Goal: Information Seeking & Learning: Learn about a topic

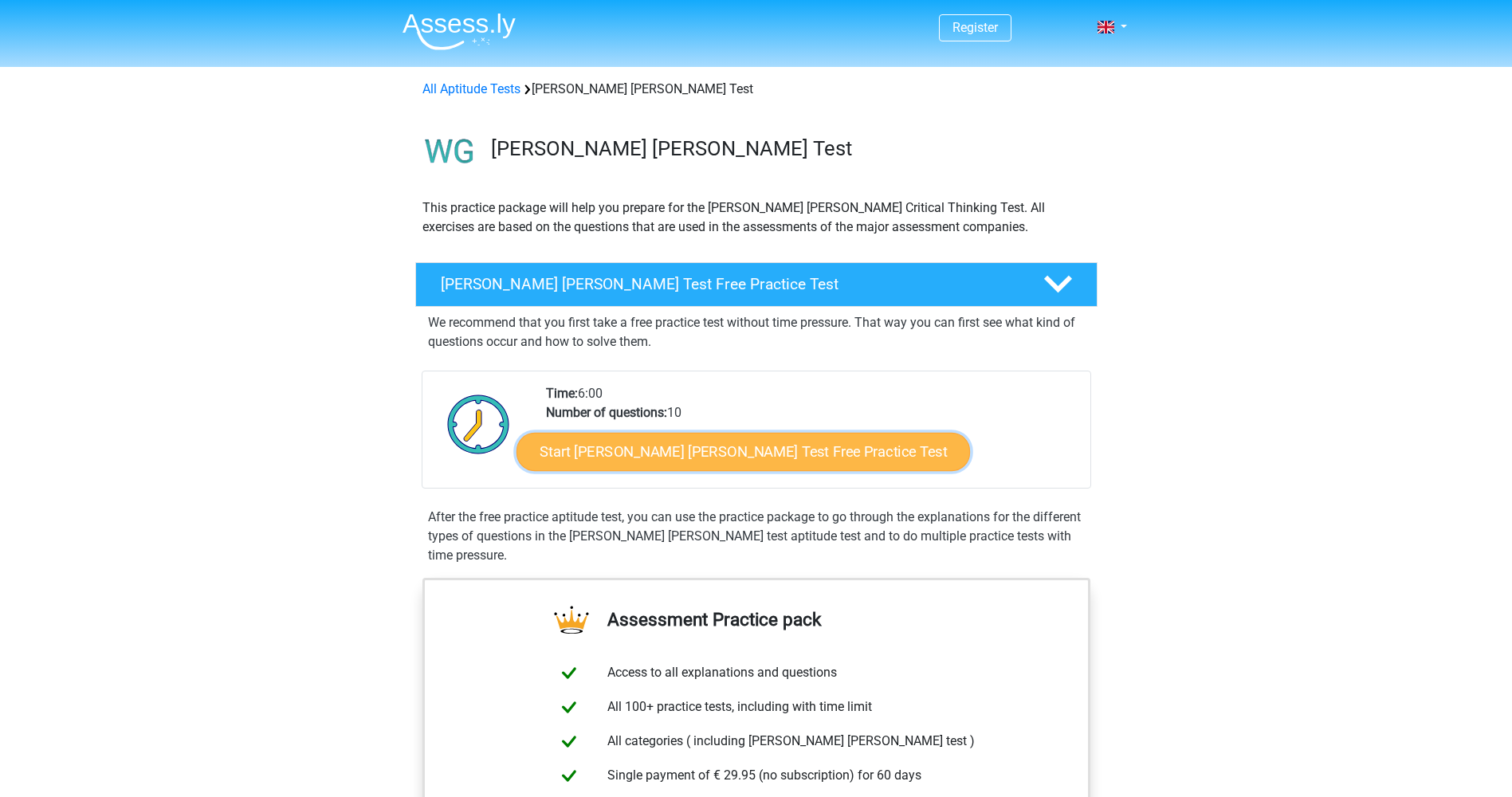
click at [716, 461] on link "Start Watson Glaser Test Free Practice Test" at bounding box center [743, 451] width 454 height 38
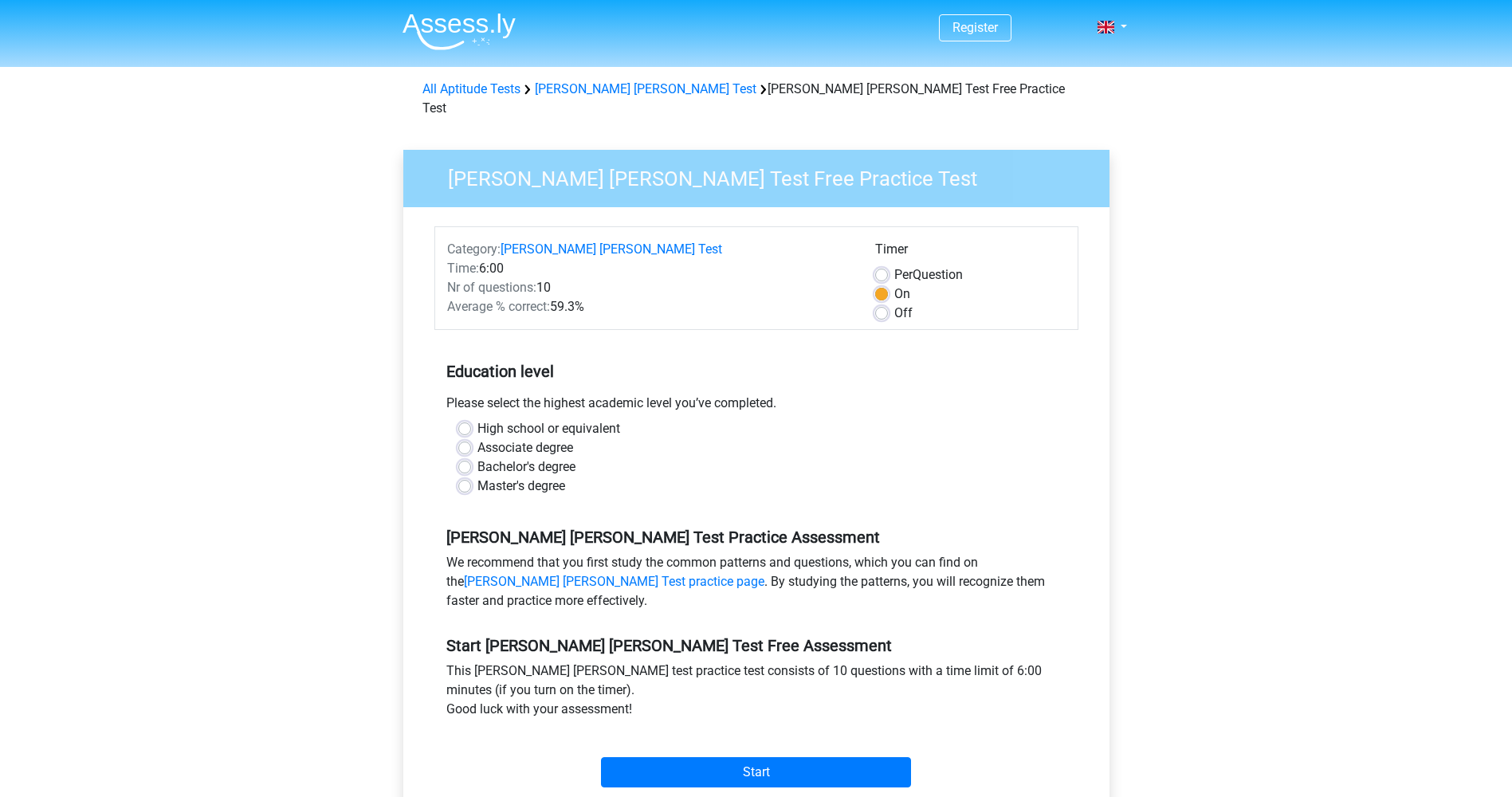
click at [478, 477] on label "Master's degree" at bounding box center [522, 486] width 88 height 19
click at [463, 477] on input "Master's degree" at bounding box center [465, 485] width 12 height 16
radio input "true"
click at [797, 757] on input "Start" at bounding box center [756, 772] width 310 height 30
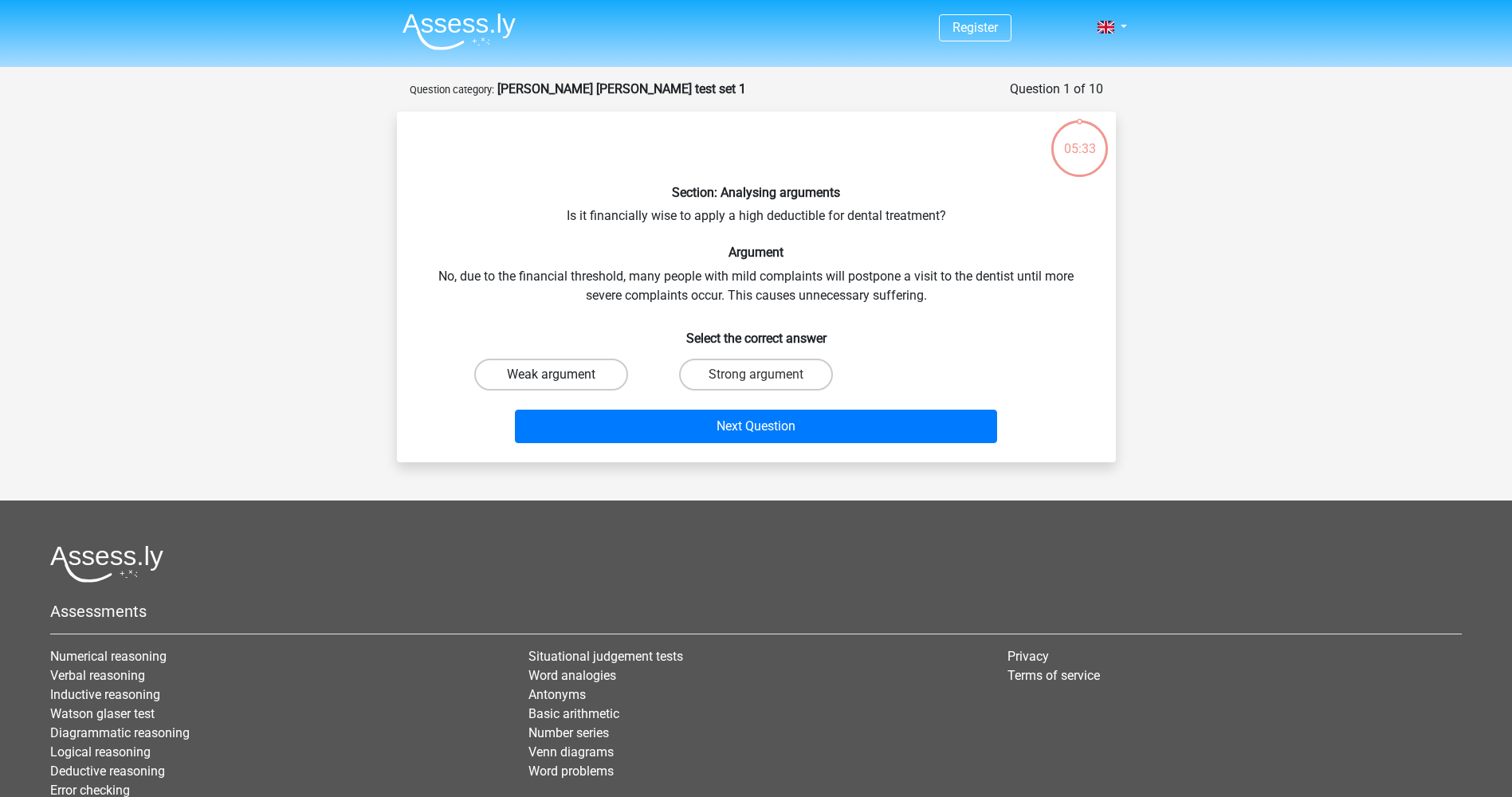
click at [570, 368] on label "Weak argument" at bounding box center [551, 374] width 154 height 32
click at [562, 374] on input "Weak argument" at bounding box center [556, 380] width 11 height 11
radio input "true"
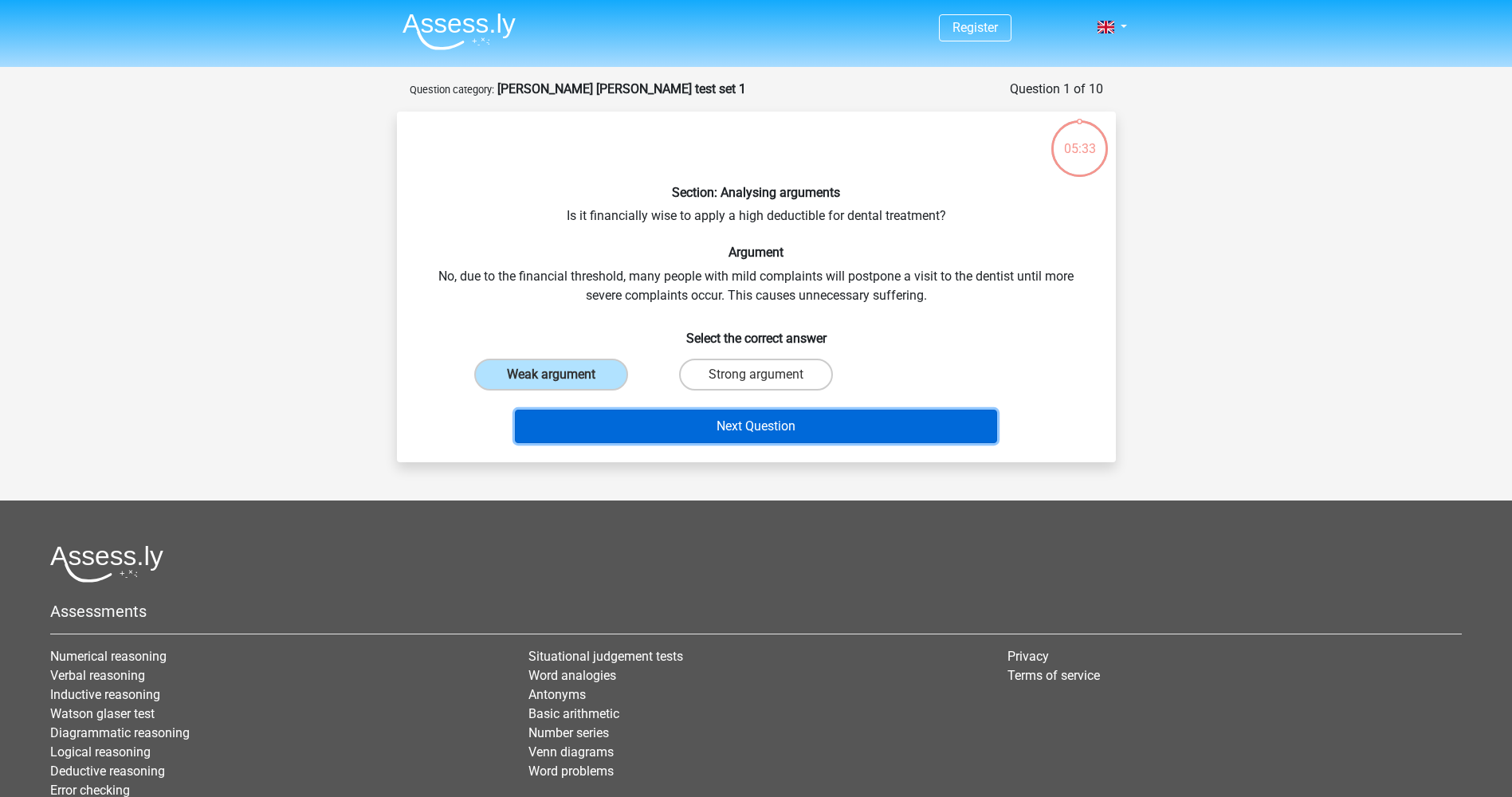
click at [805, 423] on button "Next Question" at bounding box center [756, 426] width 482 height 34
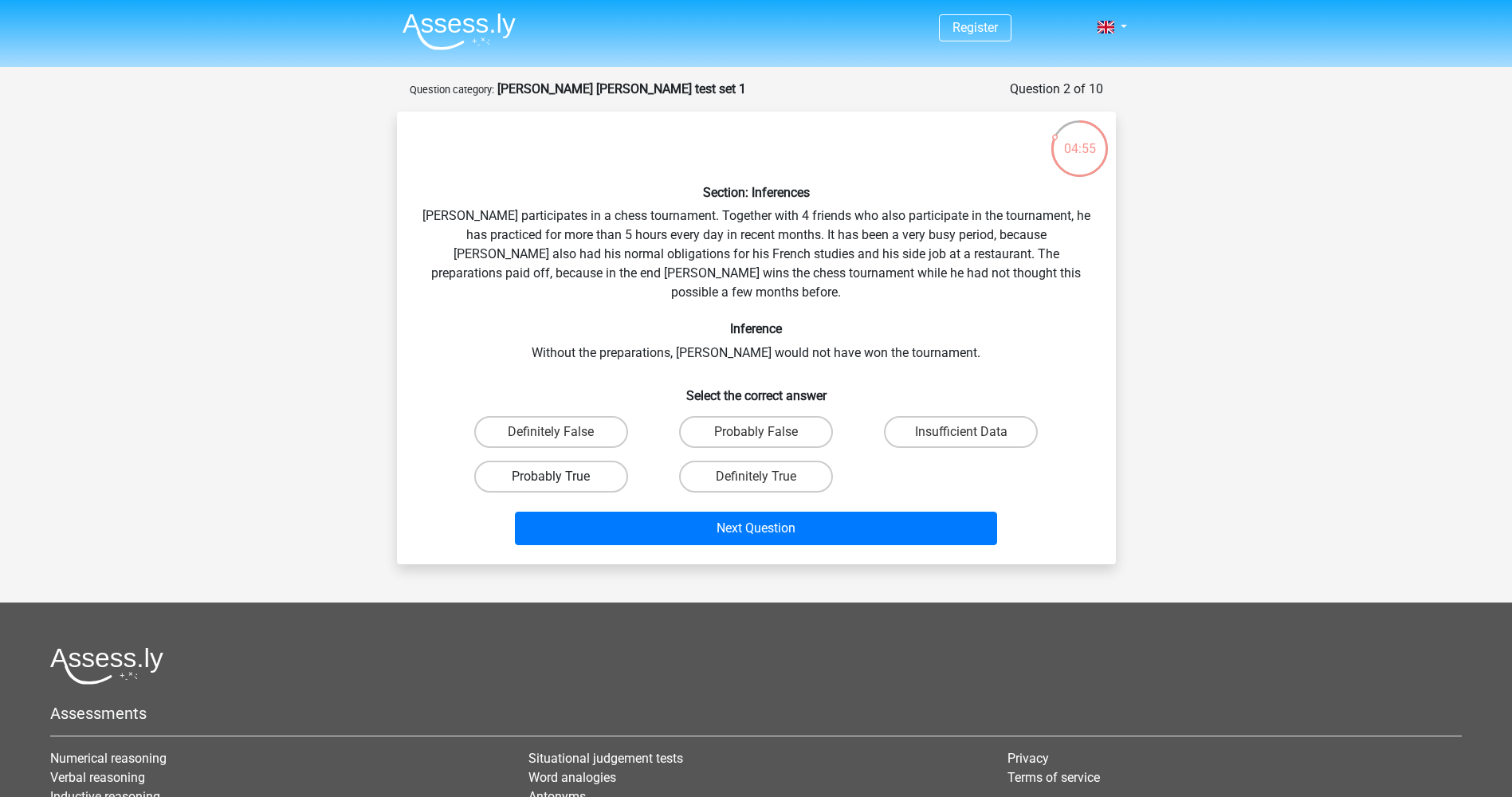
click at [570, 461] on label "Probably True" at bounding box center [551, 477] width 154 height 32
click at [562, 477] on input "Probably True" at bounding box center [556, 482] width 11 height 11
radio input "true"
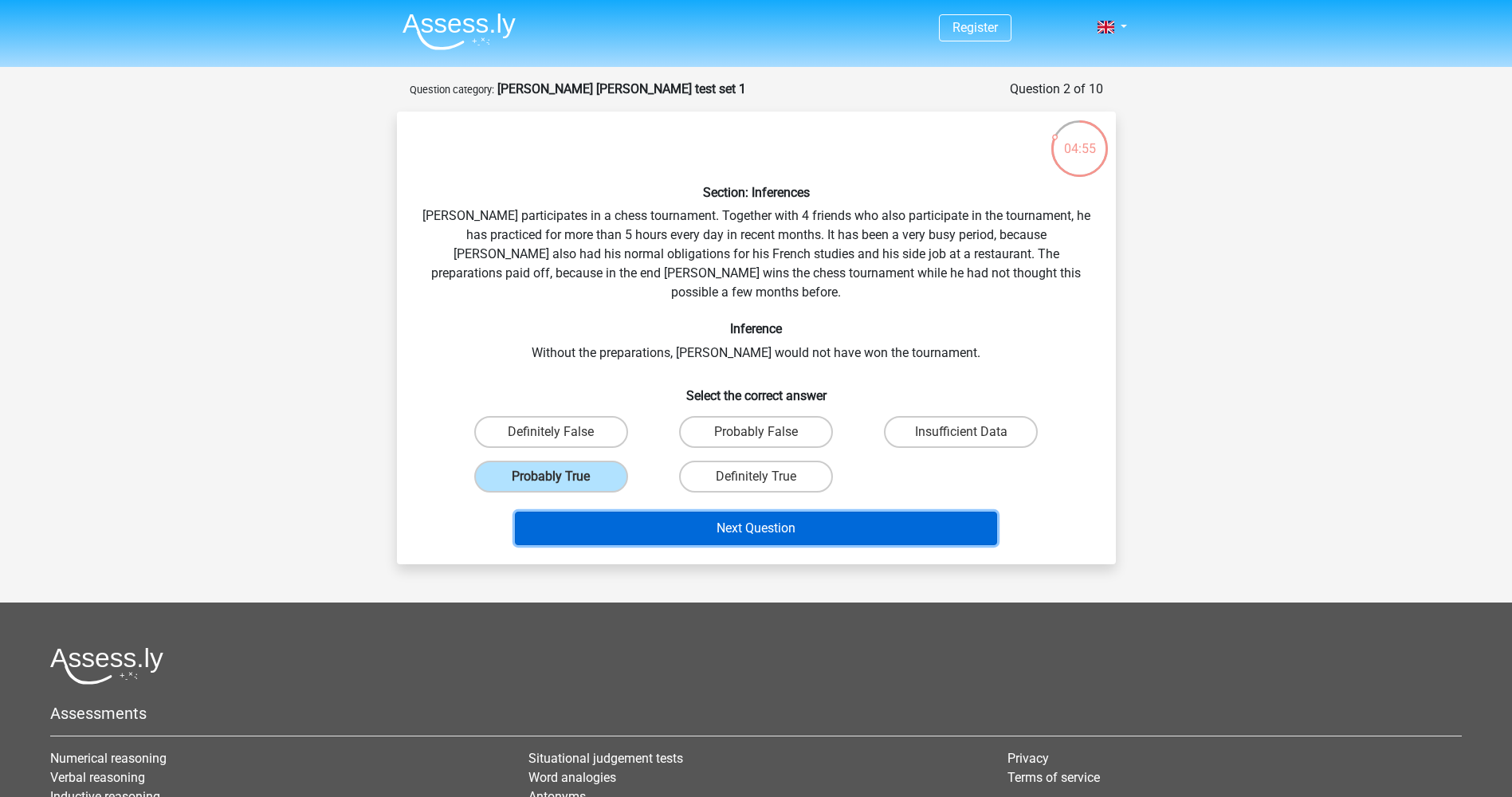
click at [786, 515] on button "Next Question" at bounding box center [756, 528] width 482 height 34
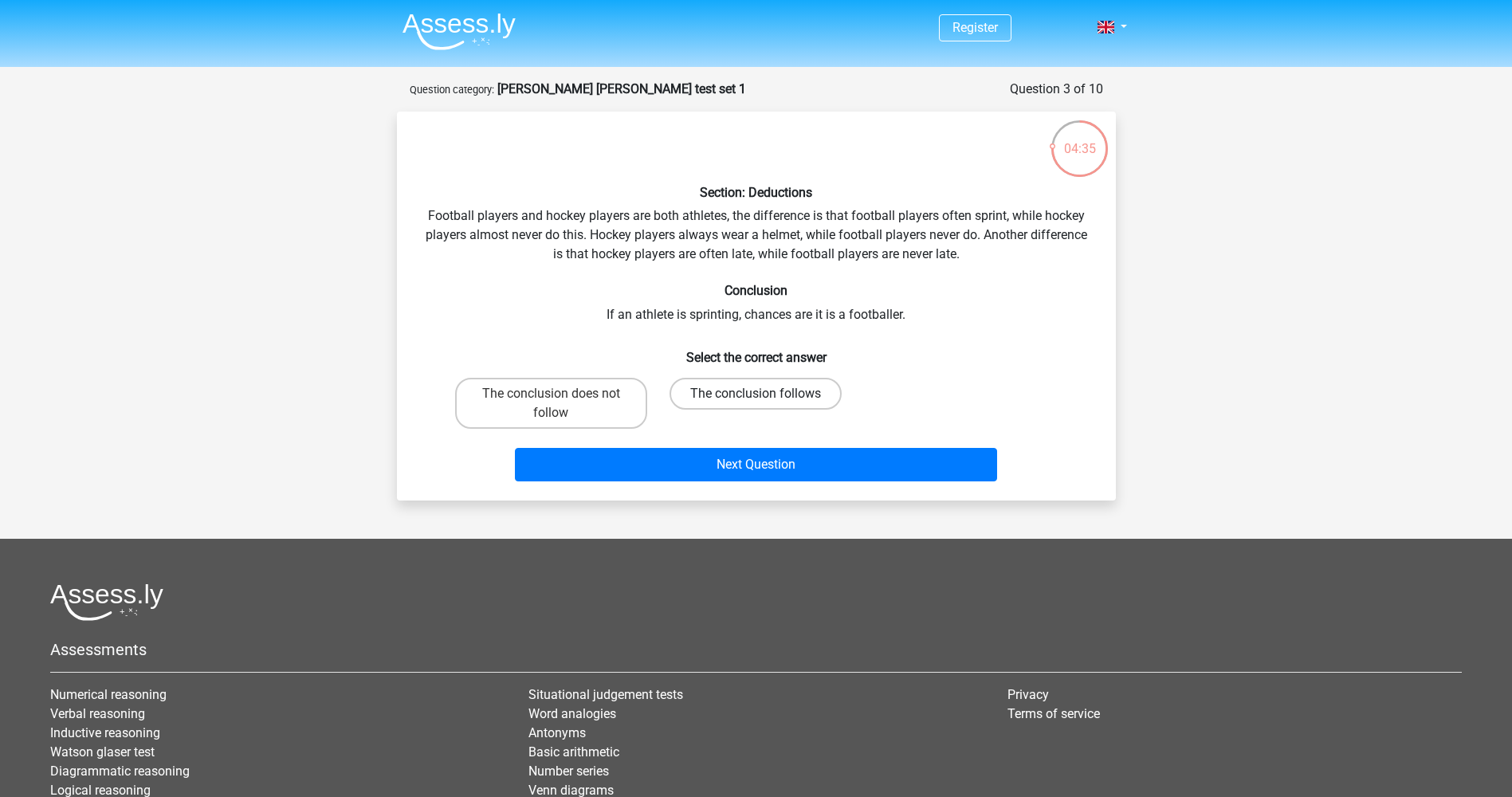
click at [801, 390] on label "The conclusion follows" at bounding box center [755, 394] width 172 height 32
click at [766, 393] on input "The conclusion follows" at bounding box center [761, 398] width 11 height 11
radio input "true"
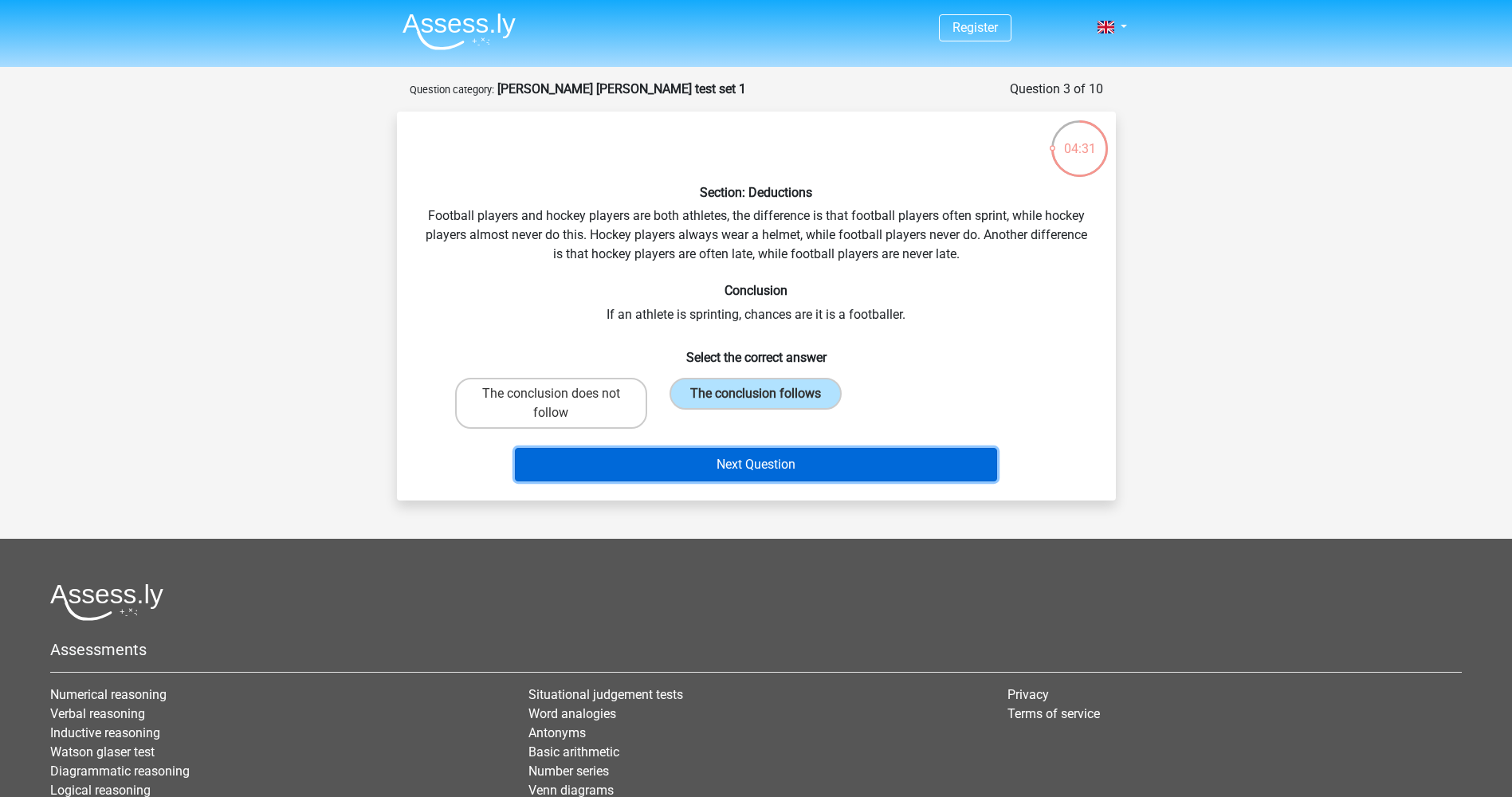
click at [841, 468] on button "Next Question" at bounding box center [756, 464] width 482 height 34
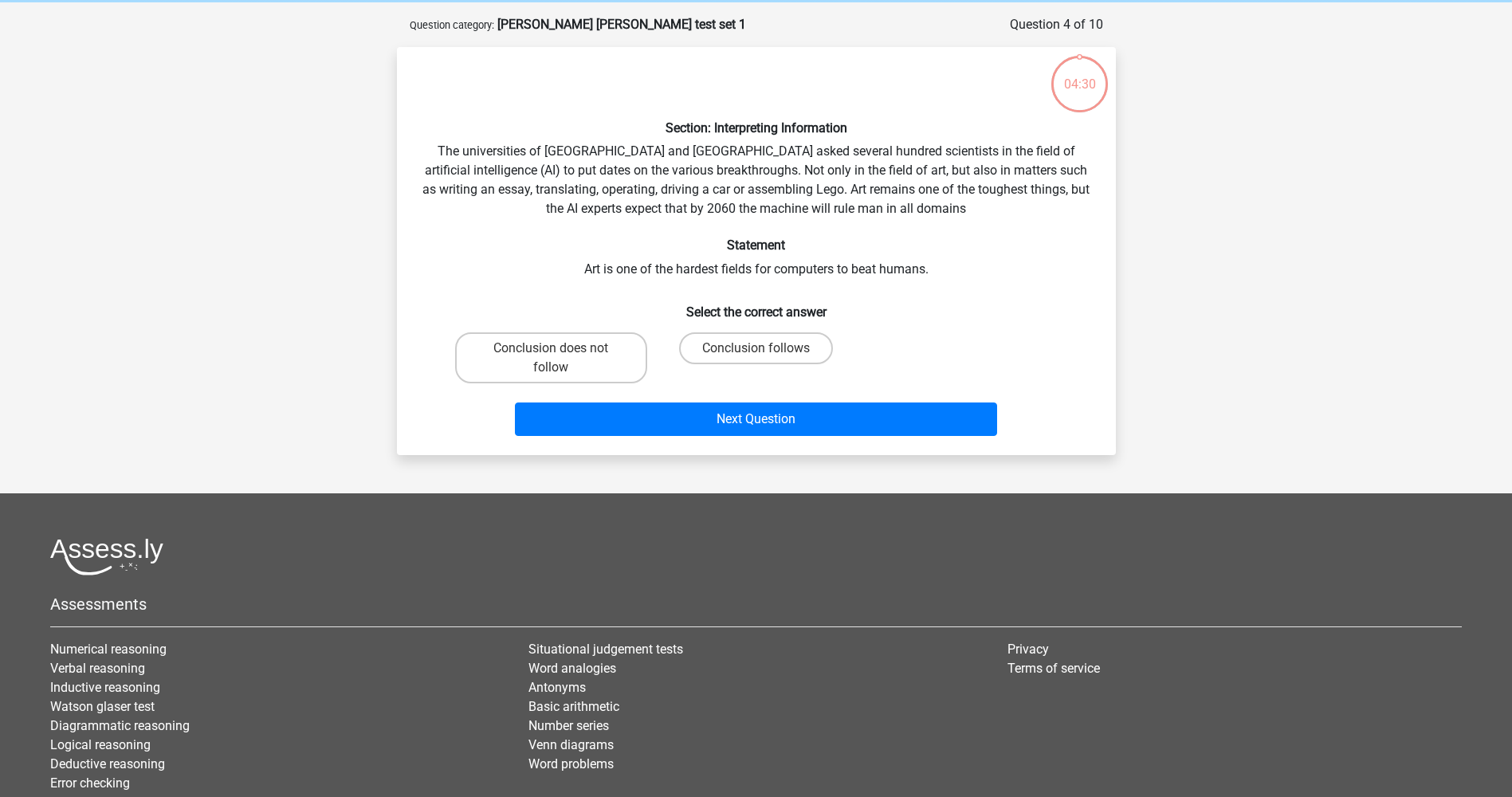
scroll to position [80, 0]
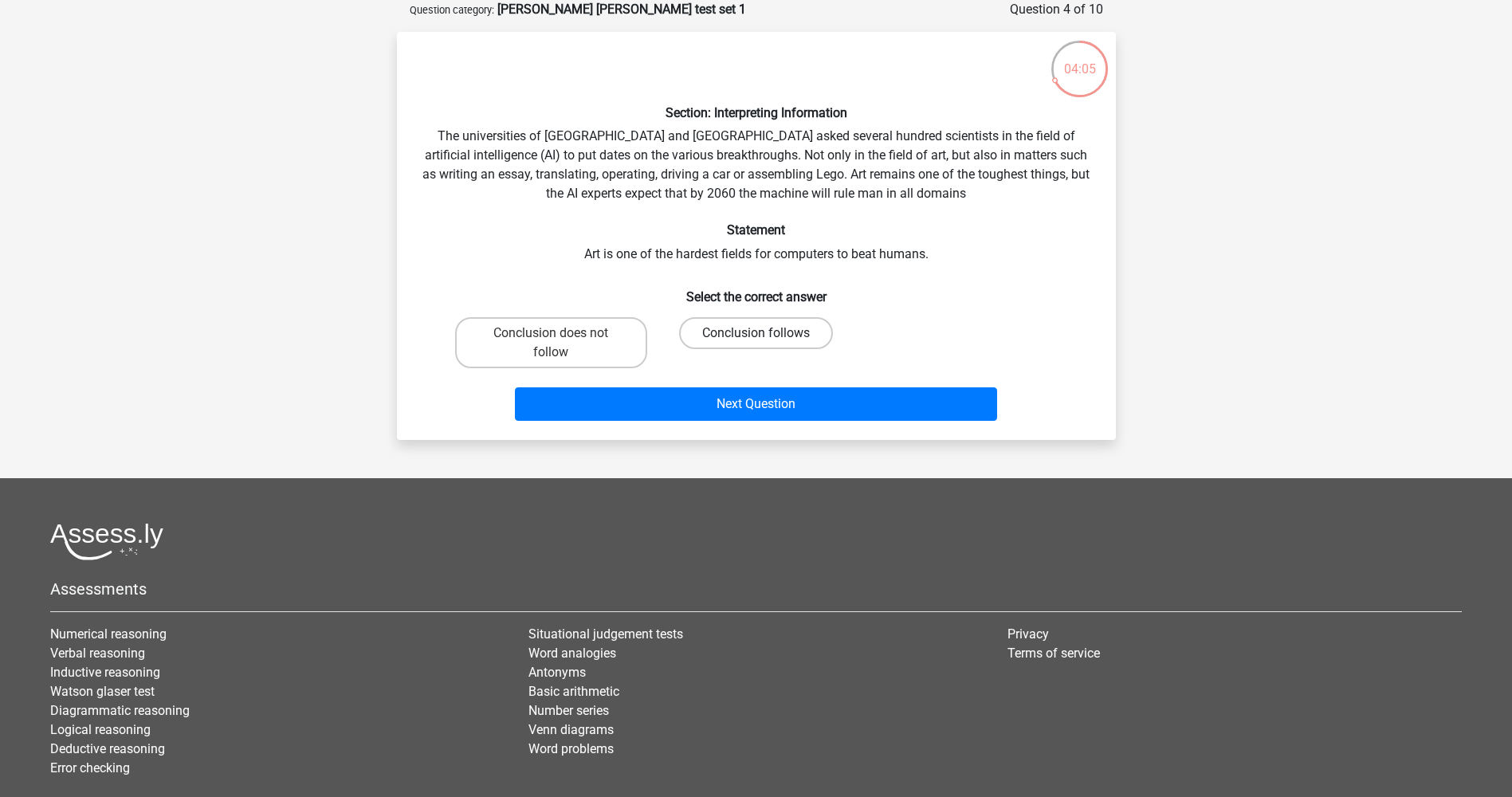
click at [753, 331] on label "Conclusion follows" at bounding box center [756, 333] width 154 height 32
click at [756, 333] on input "Conclusion follows" at bounding box center [761, 338] width 11 height 11
radio input "true"
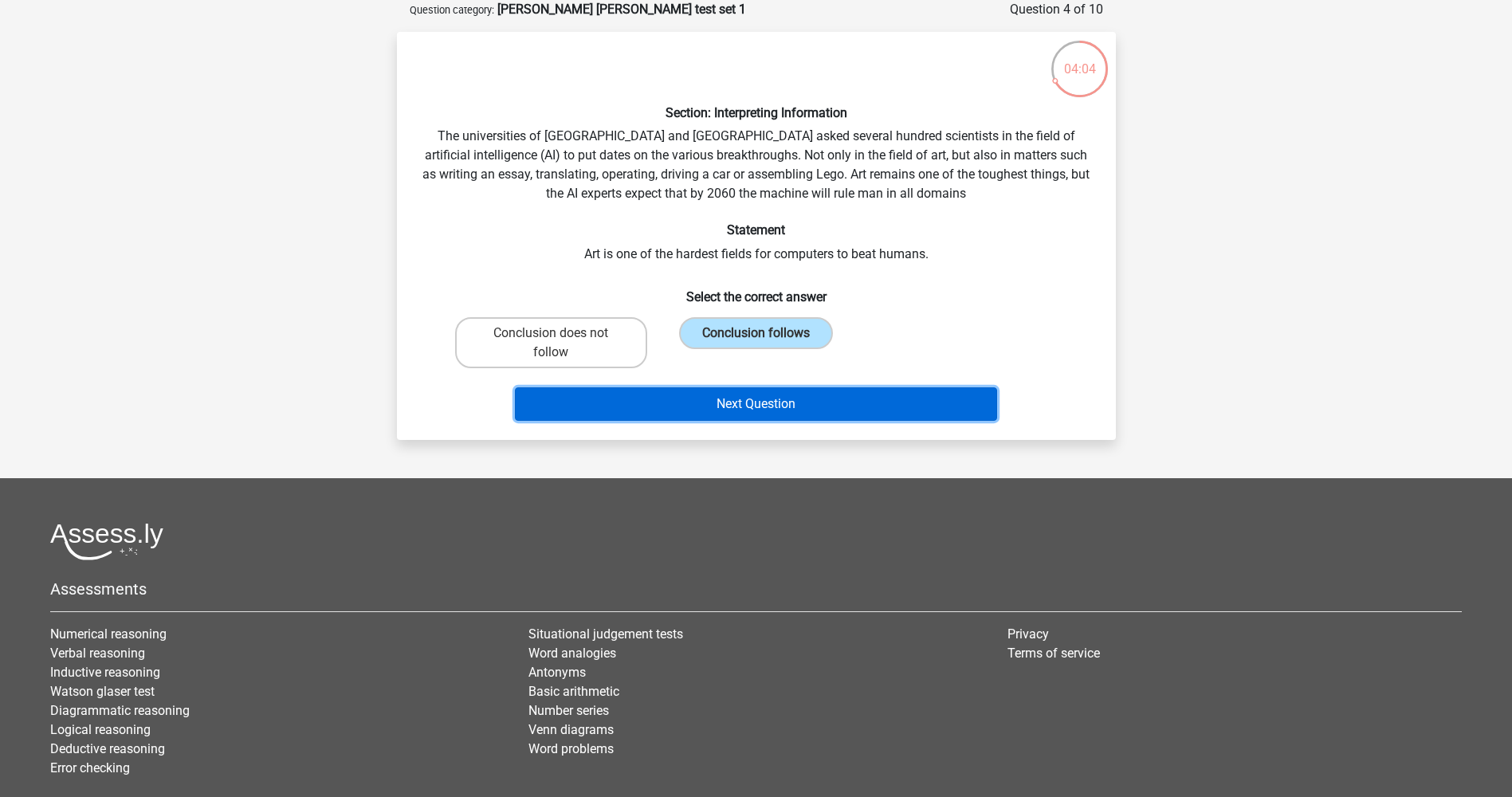
click at [859, 405] on button "Next Question" at bounding box center [756, 404] width 482 height 34
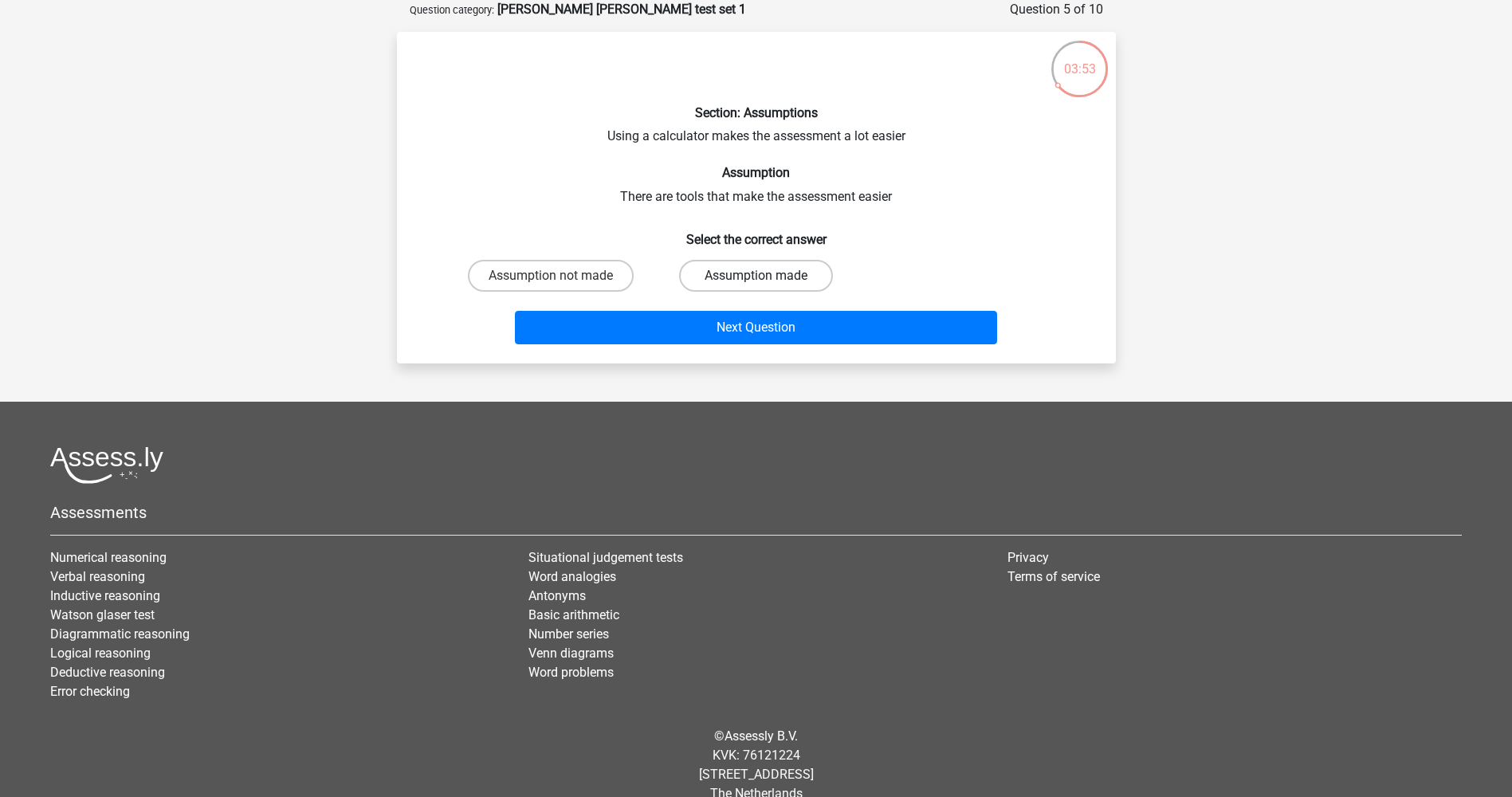
click at [790, 277] on label "Assumption made" at bounding box center [756, 276] width 154 height 32
click at [766, 277] on input "Assumption made" at bounding box center [761, 281] width 11 height 11
radio input "true"
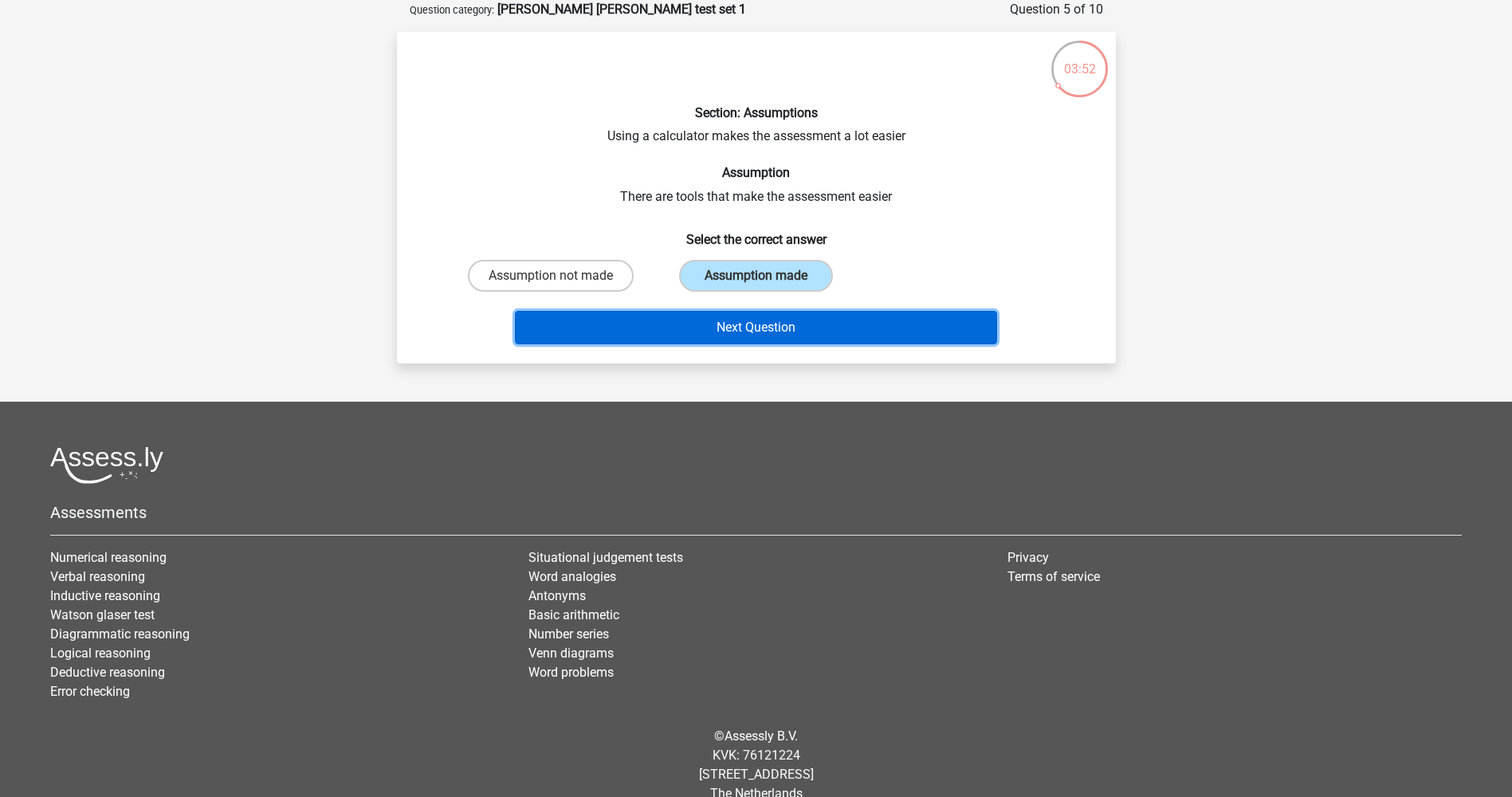
click at [836, 321] on button "Next Question" at bounding box center [756, 327] width 482 height 34
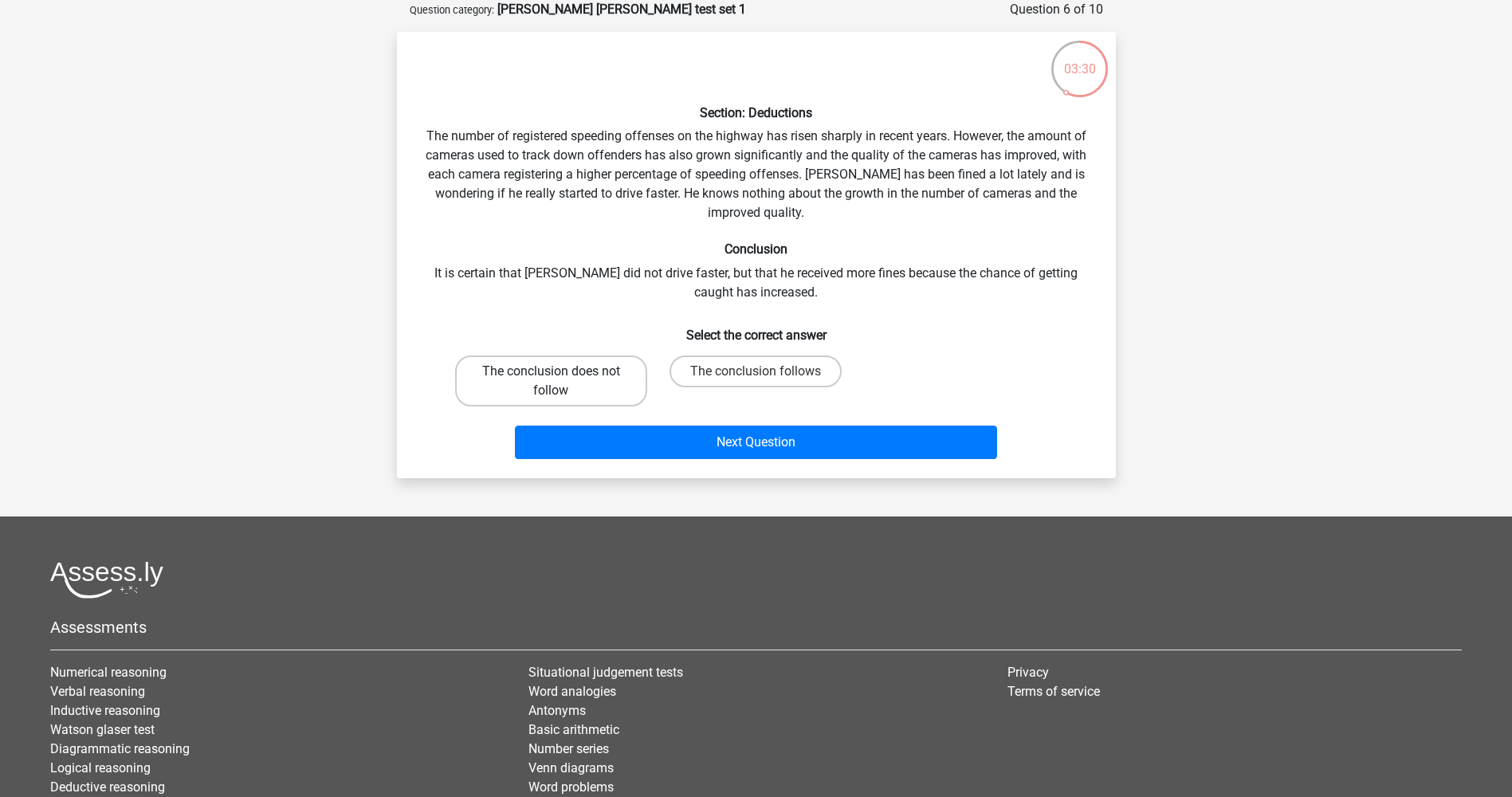
click at [559, 383] on label "The conclusion does not follow" at bounding box center [551, 380] width 192 height 51
click at [559, 382] on input "The conclusion does not follow" at bounding box center [556, 376] width 11 height 11
radio input "true"
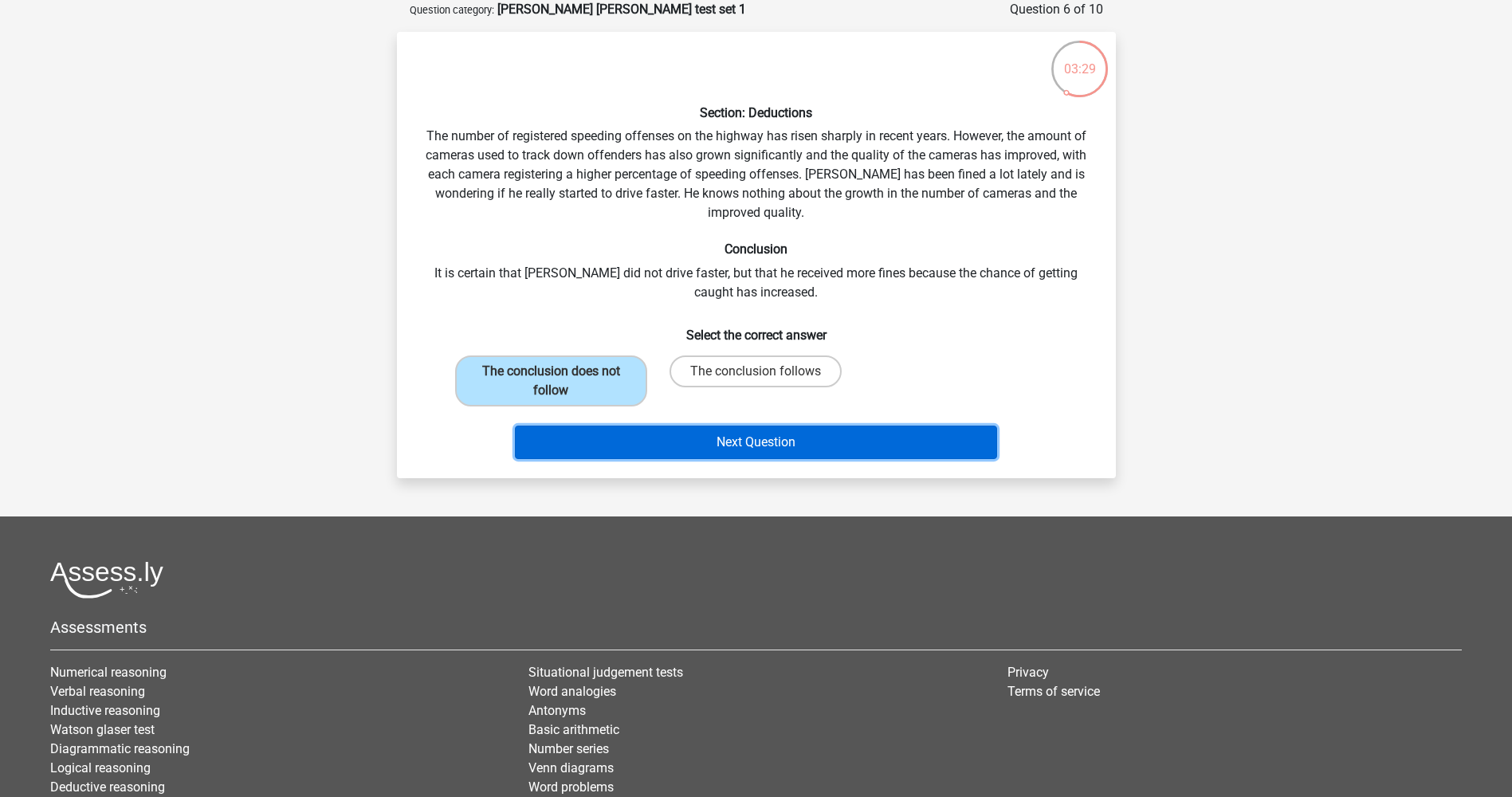
click at [812, 447] on button "Next Question" at bounding box center [756, 442] width 482 height 34
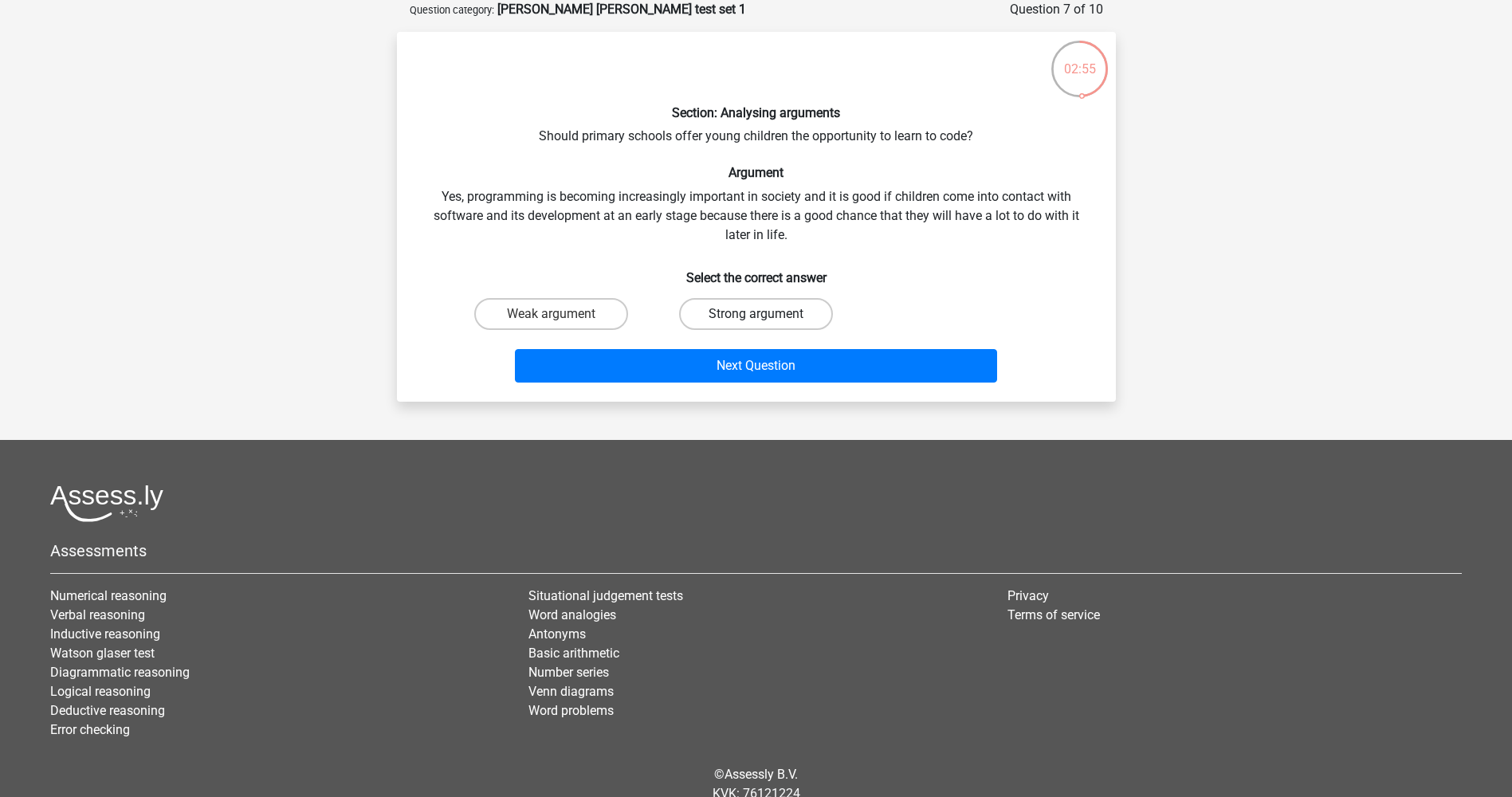
click at [786, 318] on label "Strong argument" at bounding box center [756, 314] width 154 height 32
click at [766, 318] on input "Strong argument" at bounding box center [761, 319] width 11 height 11
radio input "true"
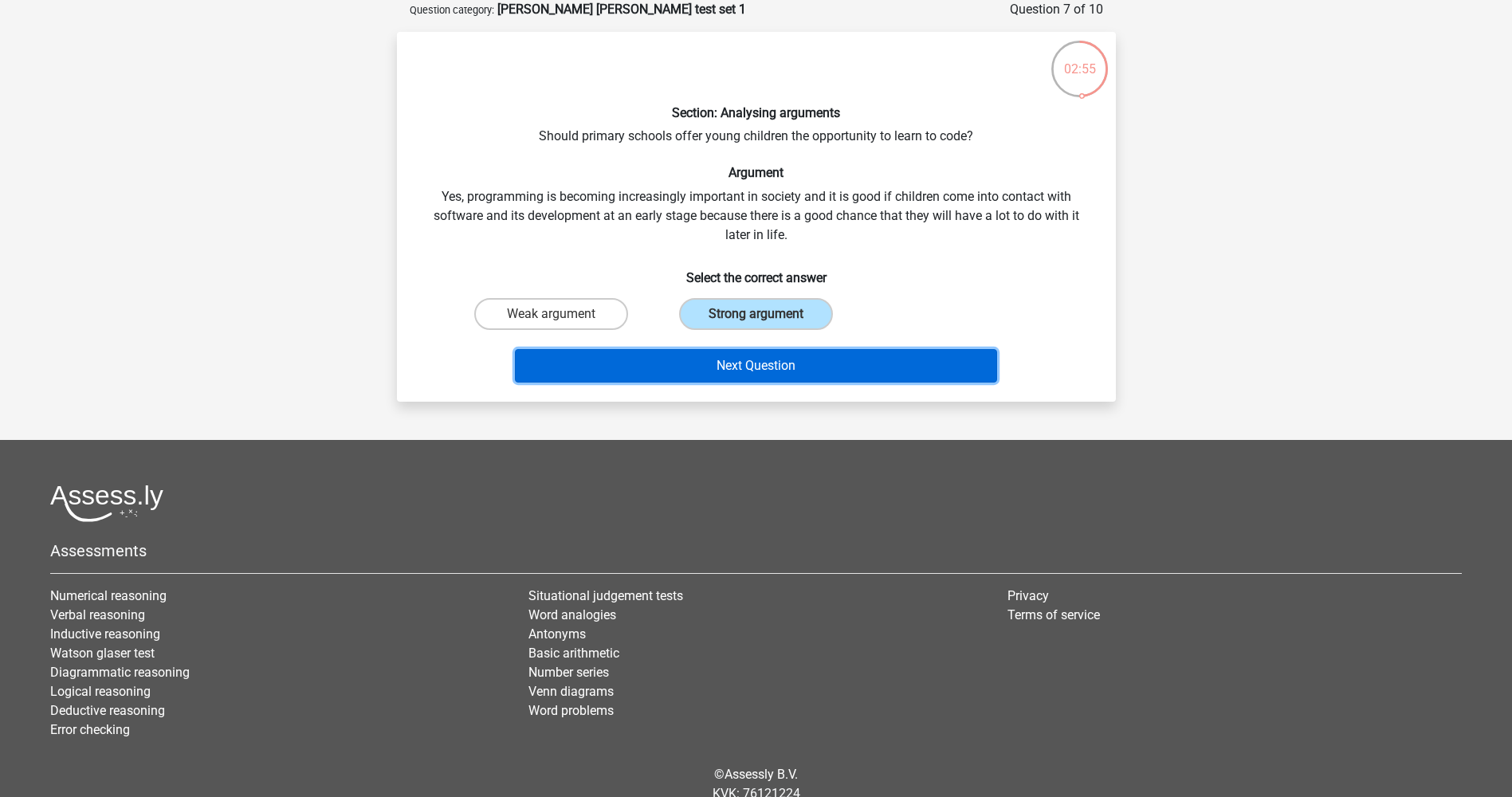
click at [828, 377] on button "Next Question" at bounding box center [756, 366] width 482 height 34
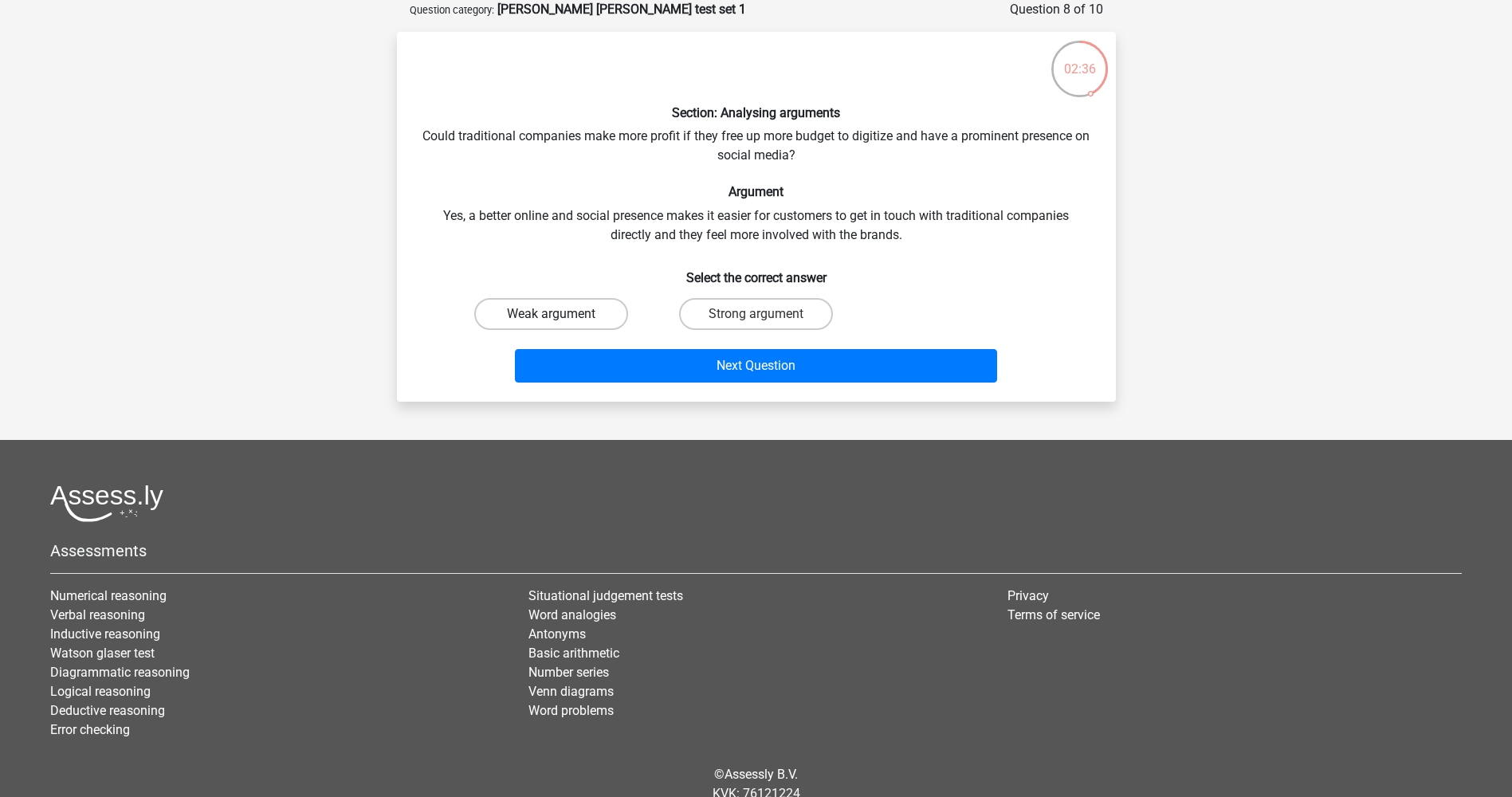
click at [594, 323] on label "Weak argument" at bounding box center [551, 314] width 154 height 32
click at [562, 323] on input "Weak argument" at bounding box center [556, 319] width 11 height 11
radio input "true"
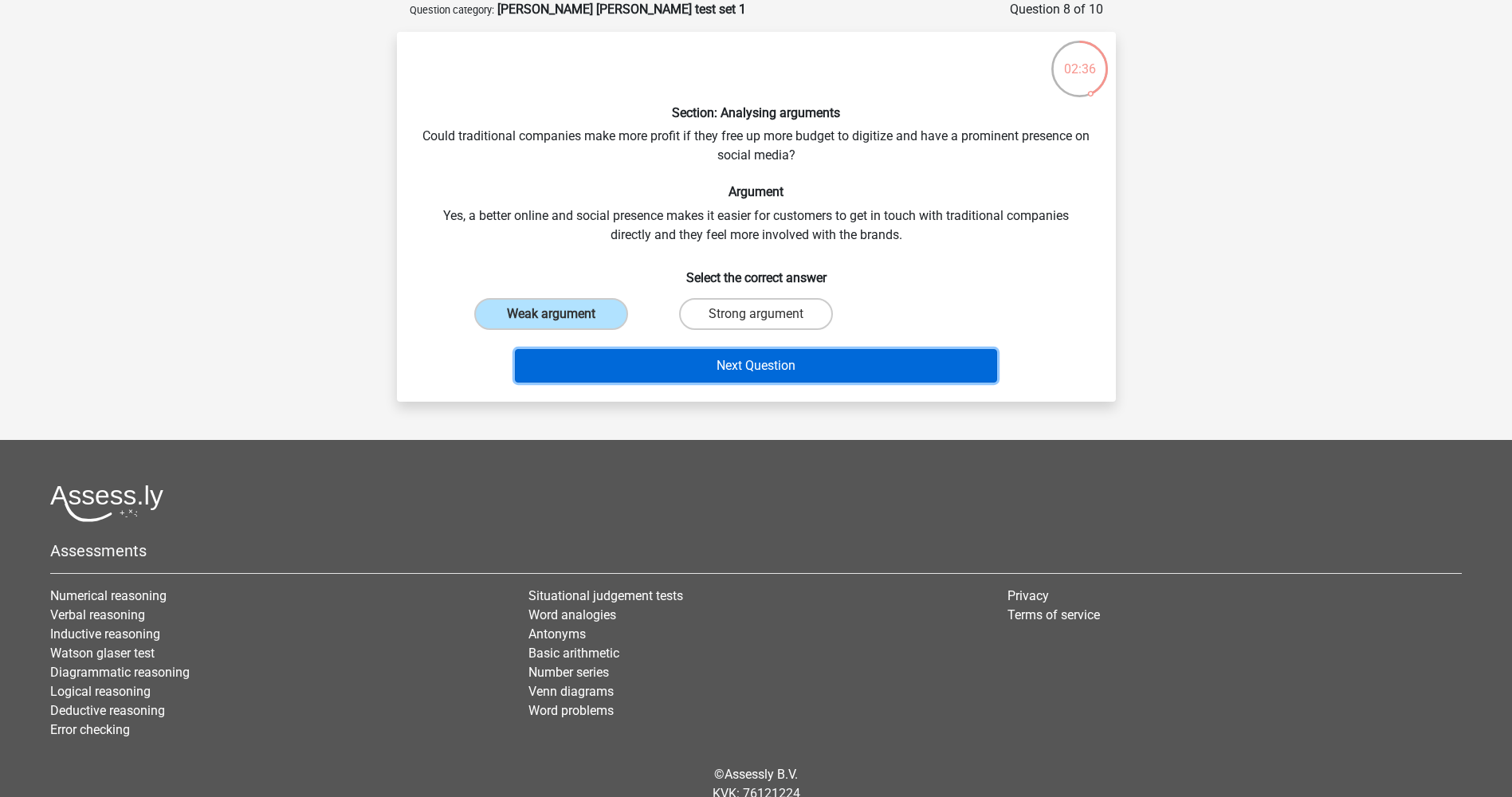
drag, startPoint x: 770, startPoint y: 370, endPoint x: 898, endPoint y: 382, distance: 128.6
click at [771, 370] on button "Next Question" at bounding box center [756, 366] width 482 height 34
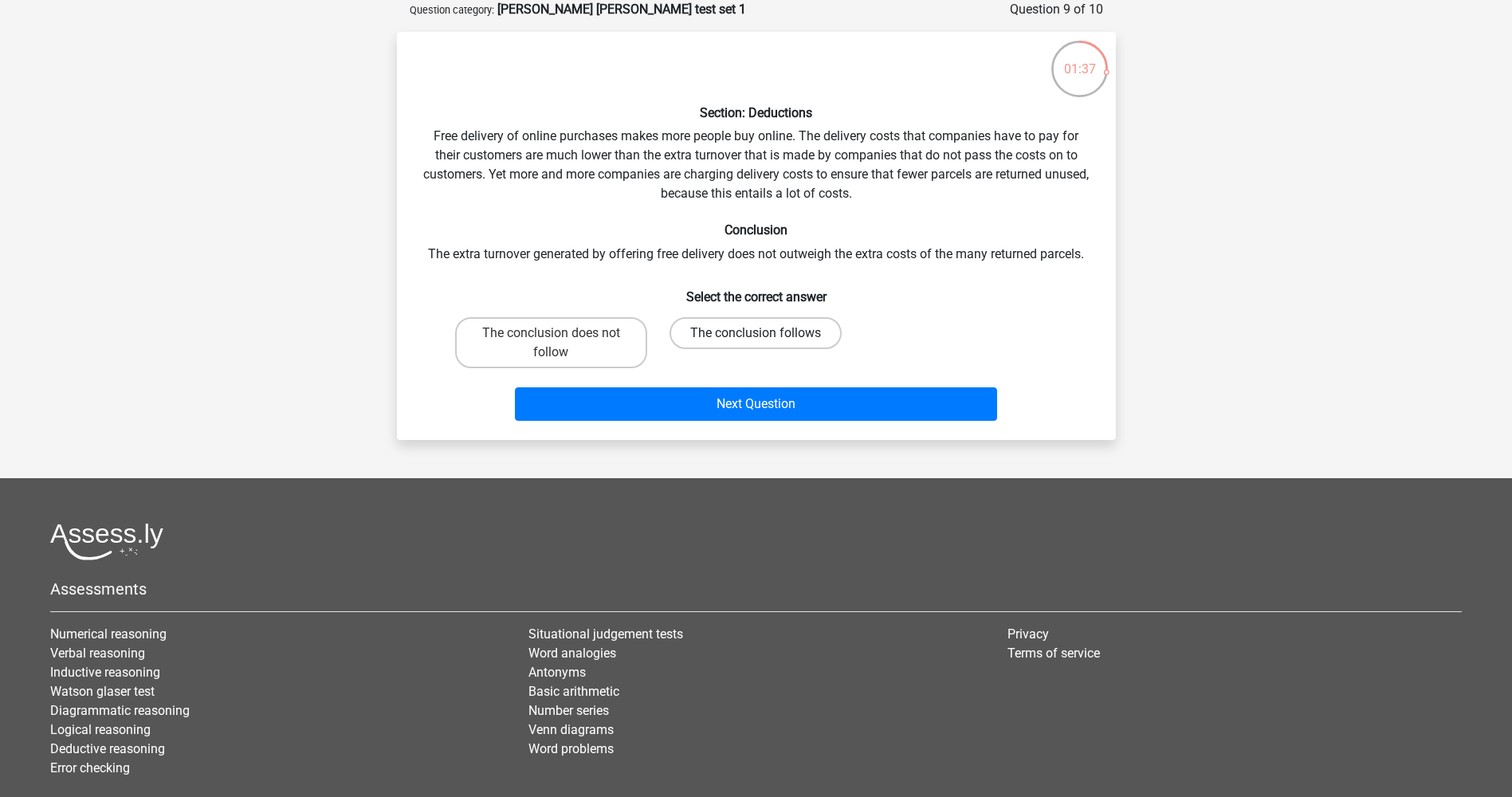
click at [785, 336] on label "The conclusion follows" at bounding box center [755, 333] width 172 height 32
click at [766, 336] on input "The conclusion follows" at bounding box center [761, 338] width 11 height 11
radio input "true"
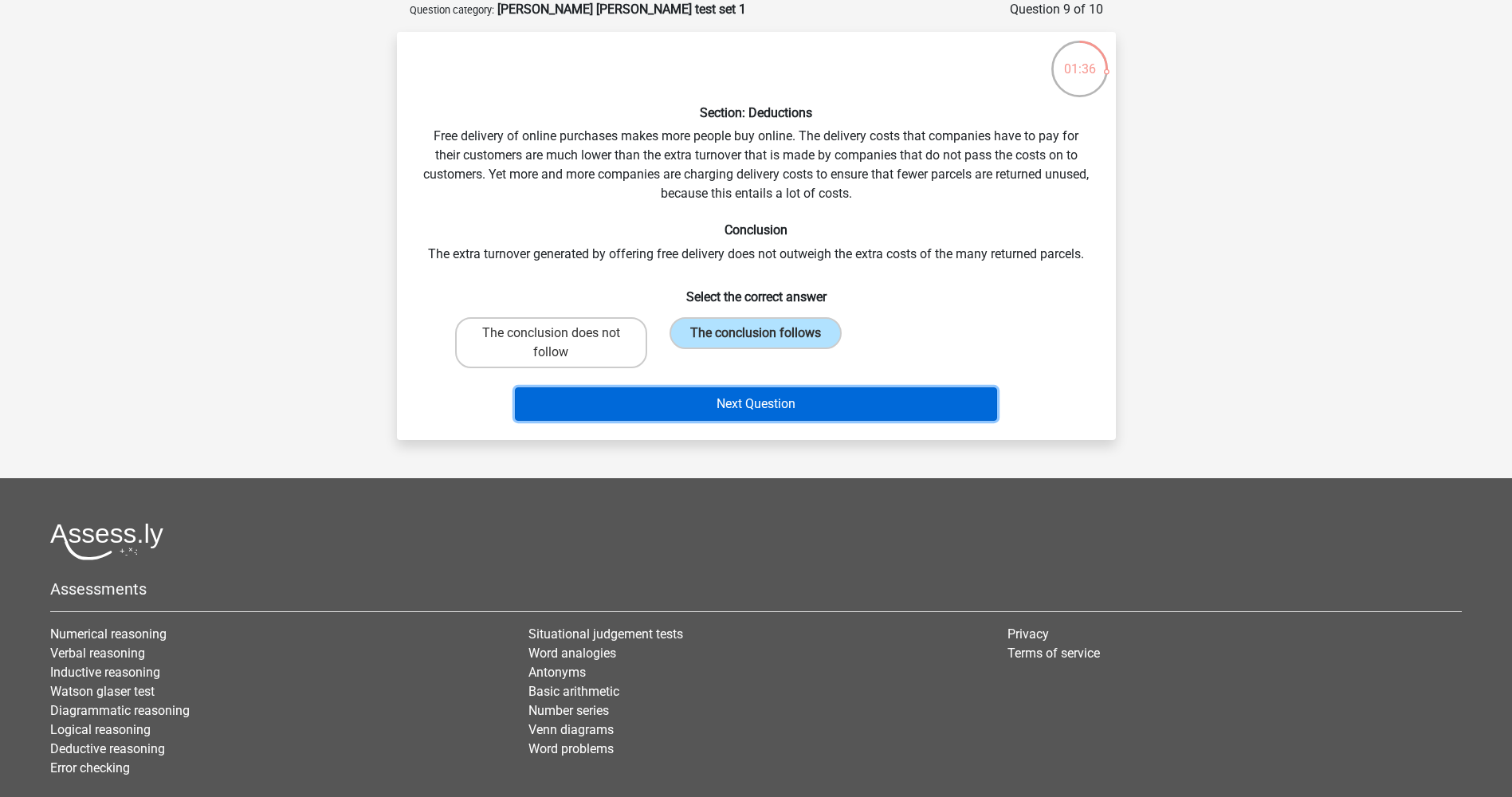
click at [783, 407] on button "Next Question" at bounding box center [756, 404] width 482 height 34
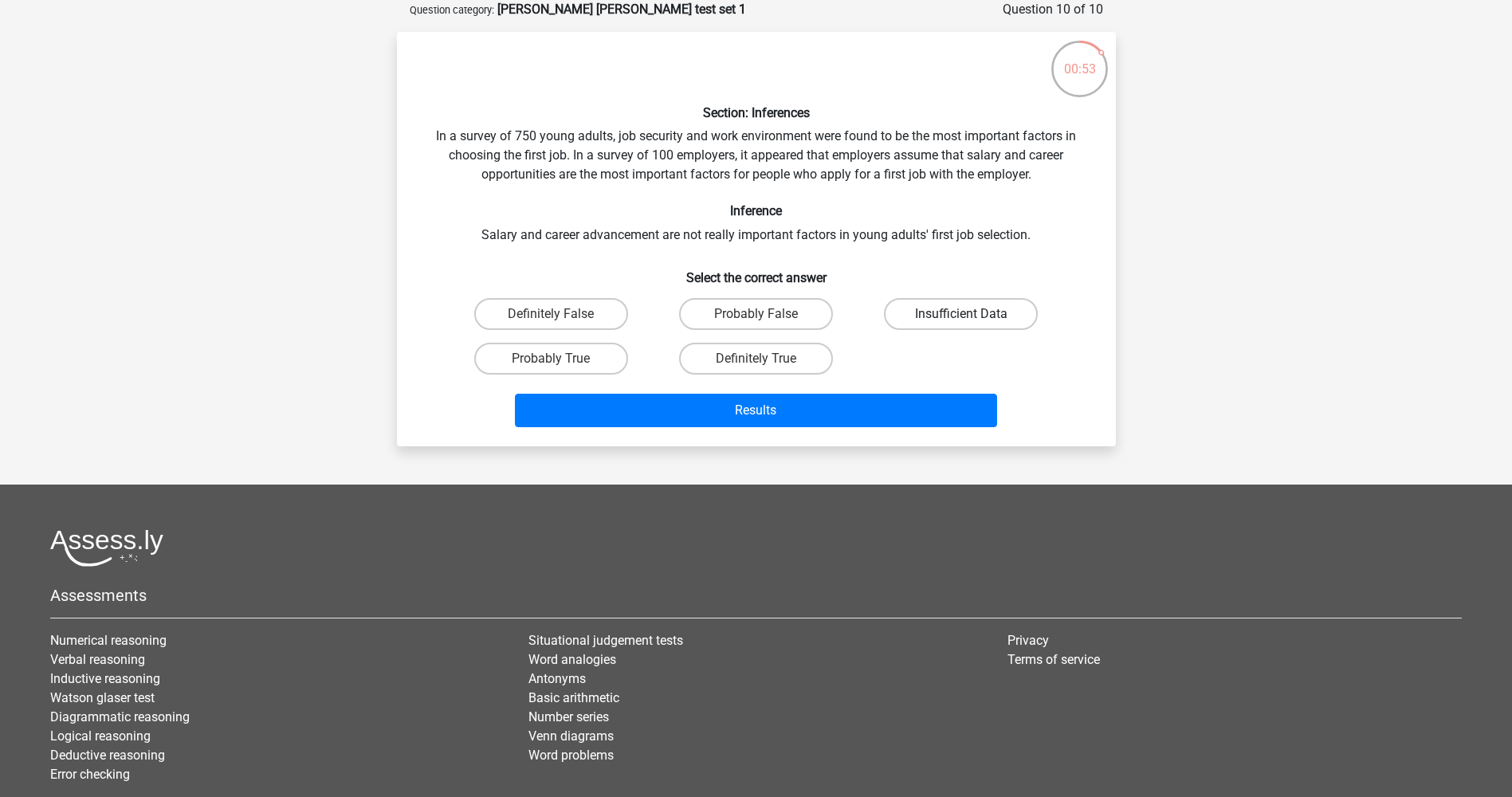
click at [978, 318] on label "Insufficient Data" at bounding box center [960, 314] width 154 height 32
click at [972, 318] on input "Insufficient Data" at bounding box center [966, 319] width 11 height 11
radio input "true"
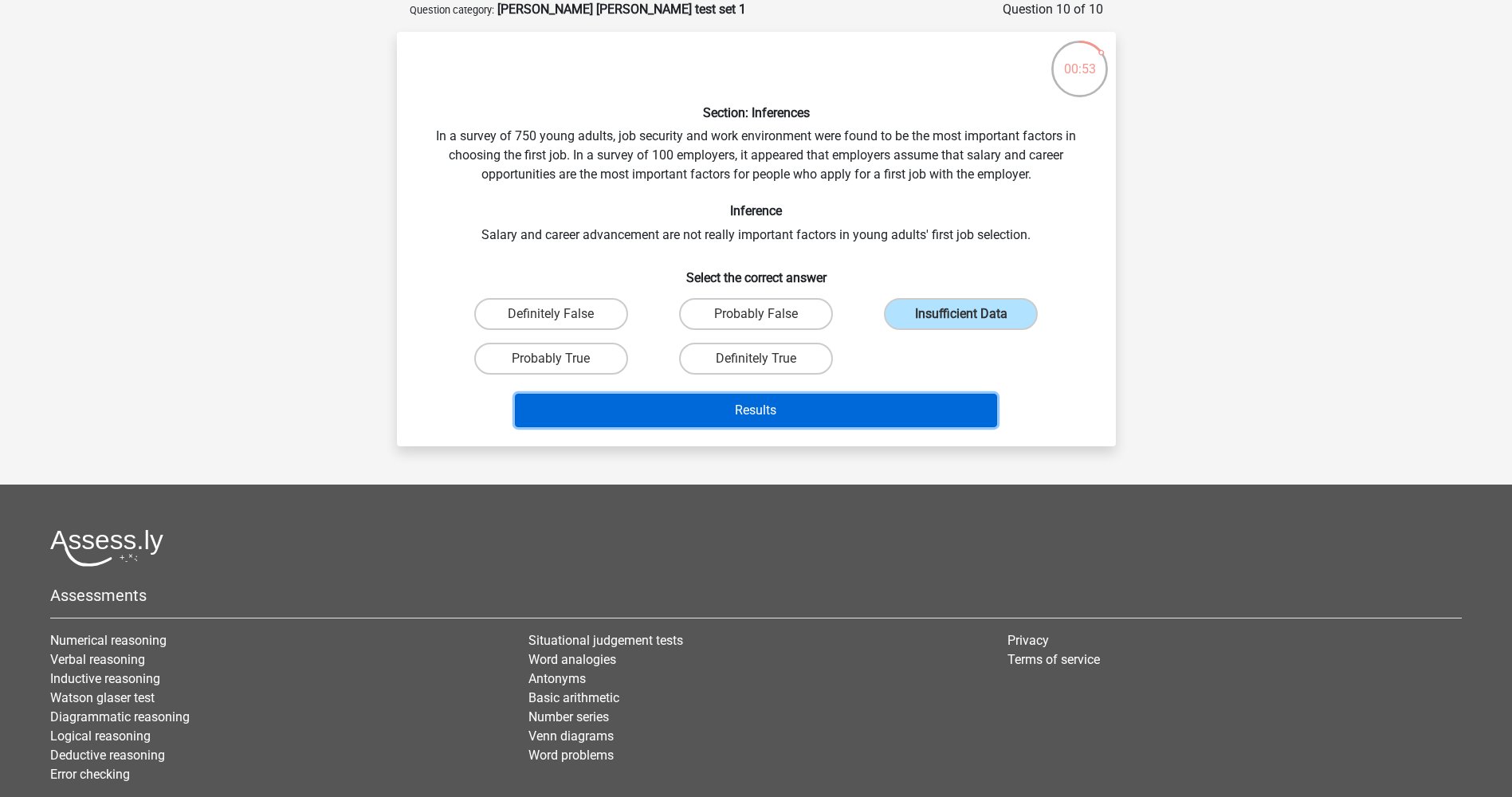
click at [905, 410] on button "Results" at bounding box center [756, 410] width 482 height 34
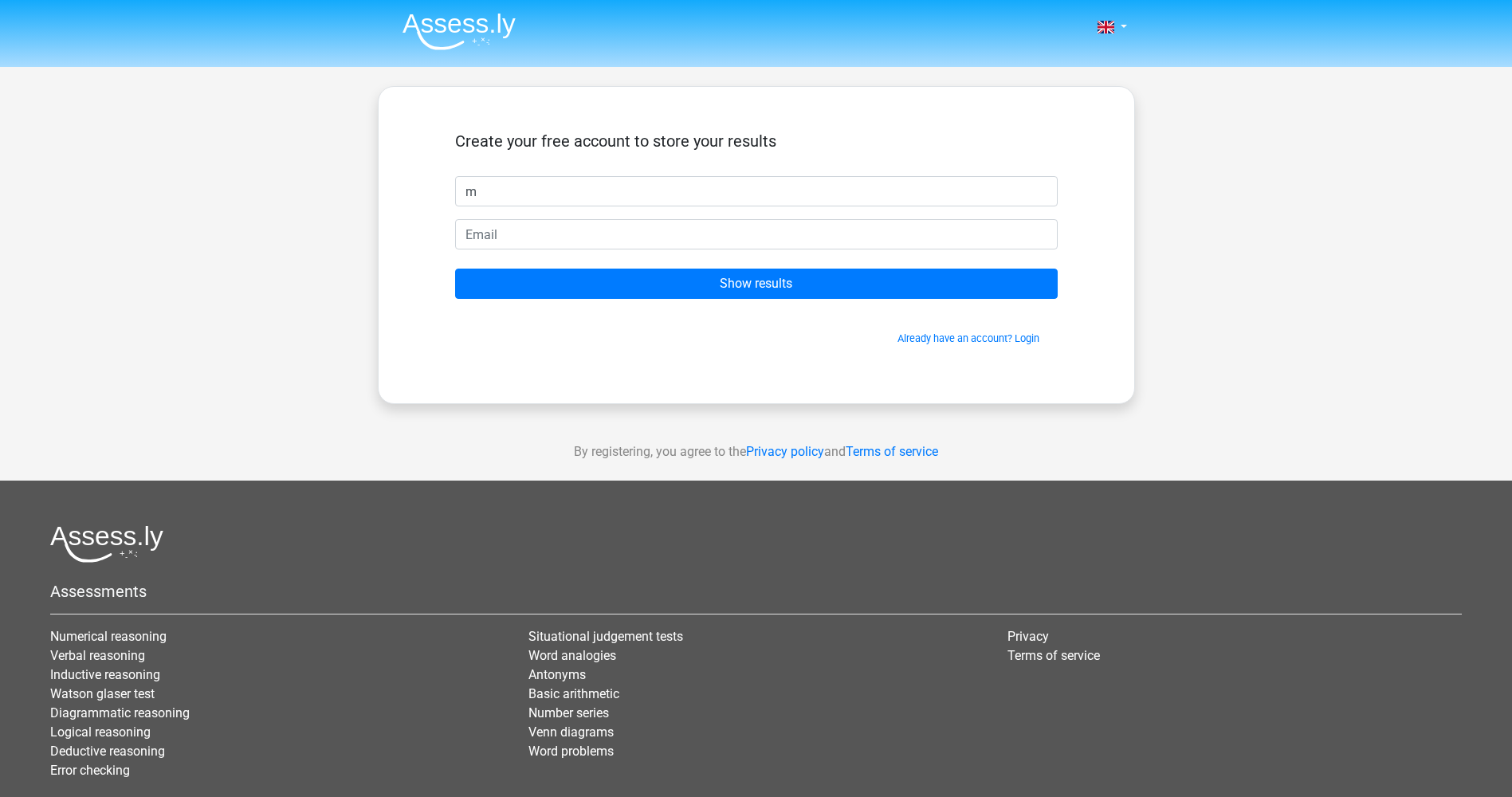
type input "Matthew"
type input "innsbruckmatt1@hotmail.com"
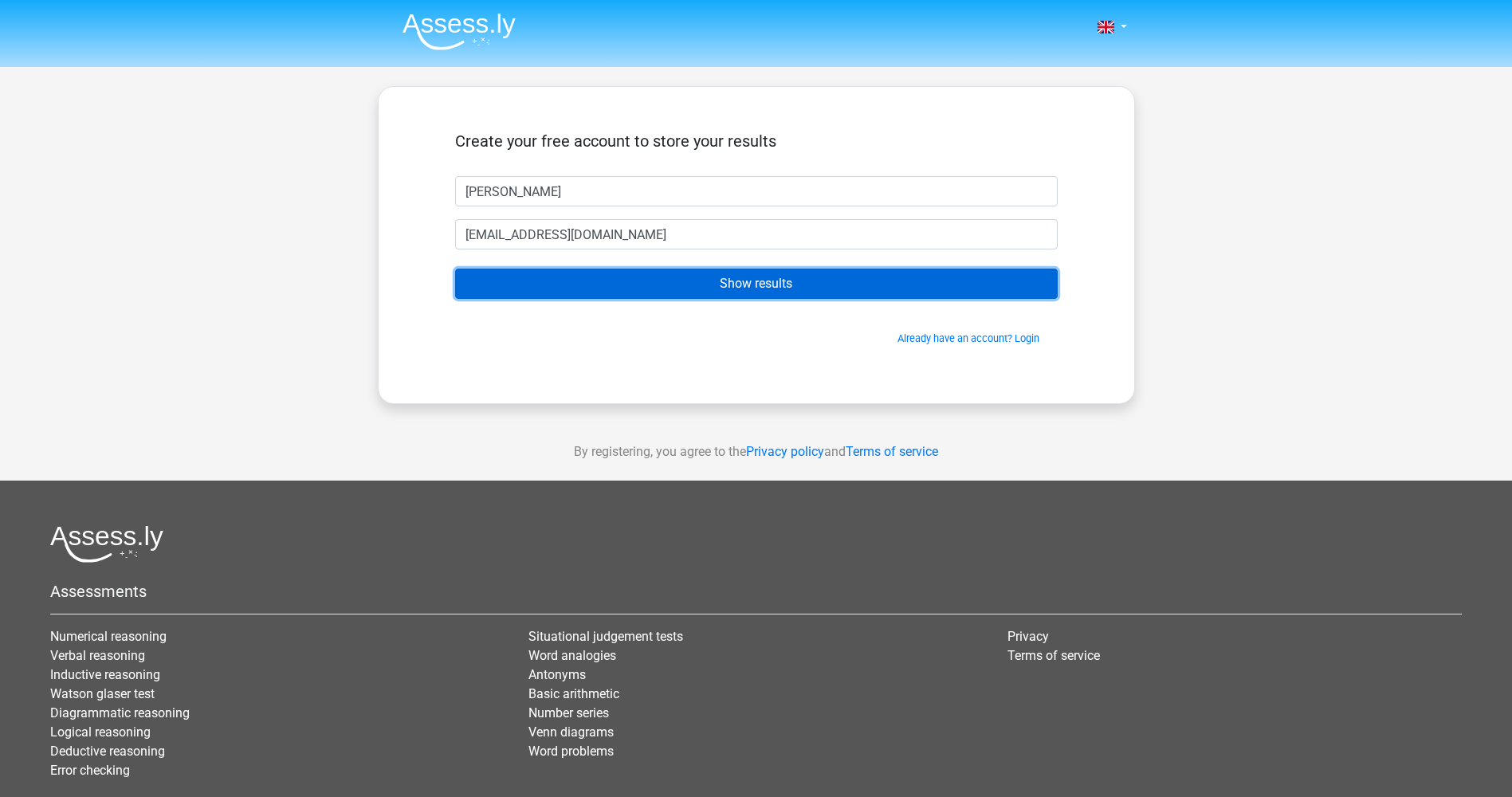
drag, startPoint x: 702, startPoint y: 286, endPoint x: 785, endPoint y: 302, distance: 84.5
click at [702, 286] on input "Show results" at bounding box center [756, 284] width 602 height 30
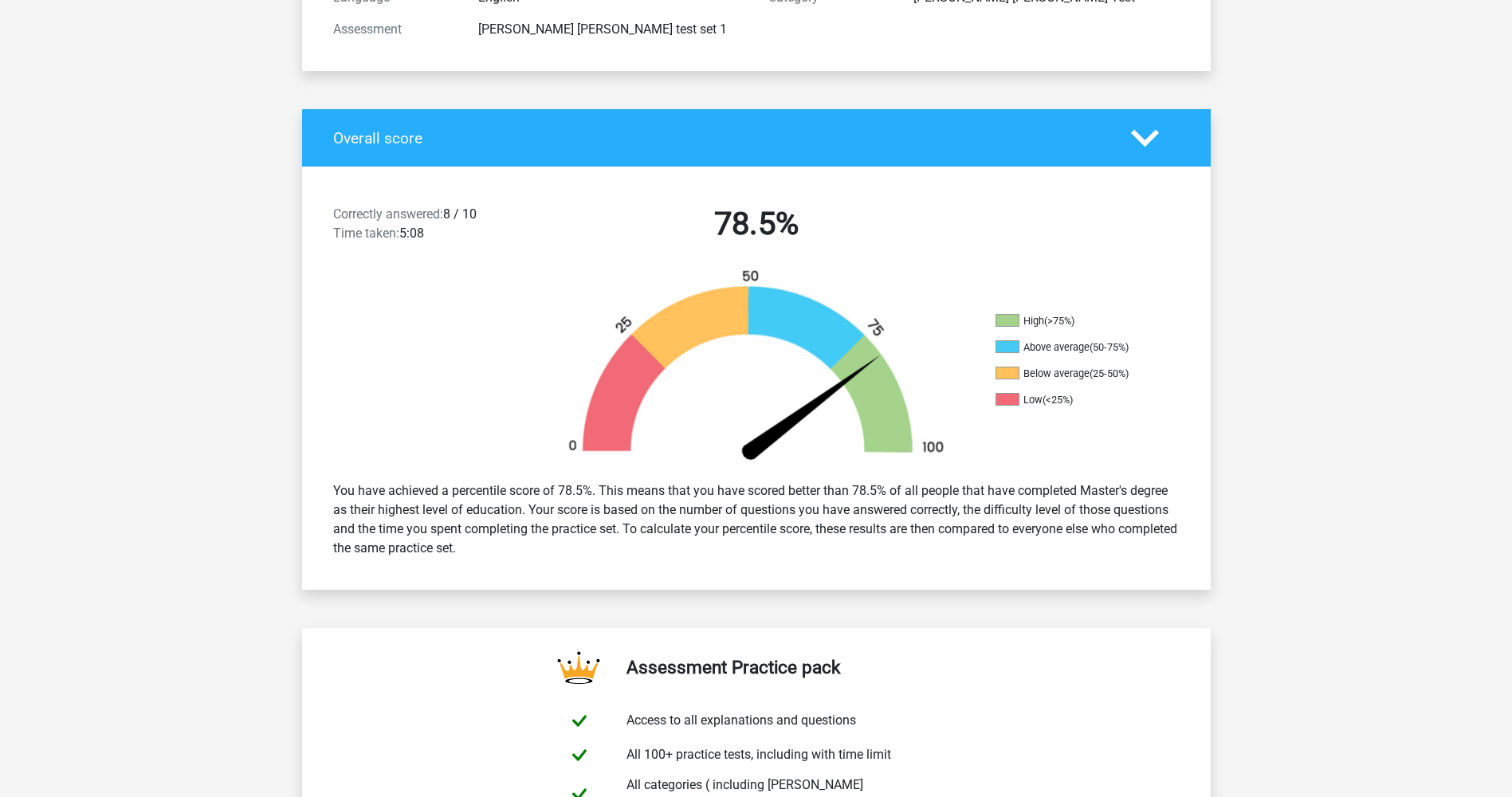
scroll to position [239, 0]
click at [1057, 509] on div "You have achieved a percentile score of 78.5%. This means that you have scored …" at bounding box center [756, 519] width 870 height 89
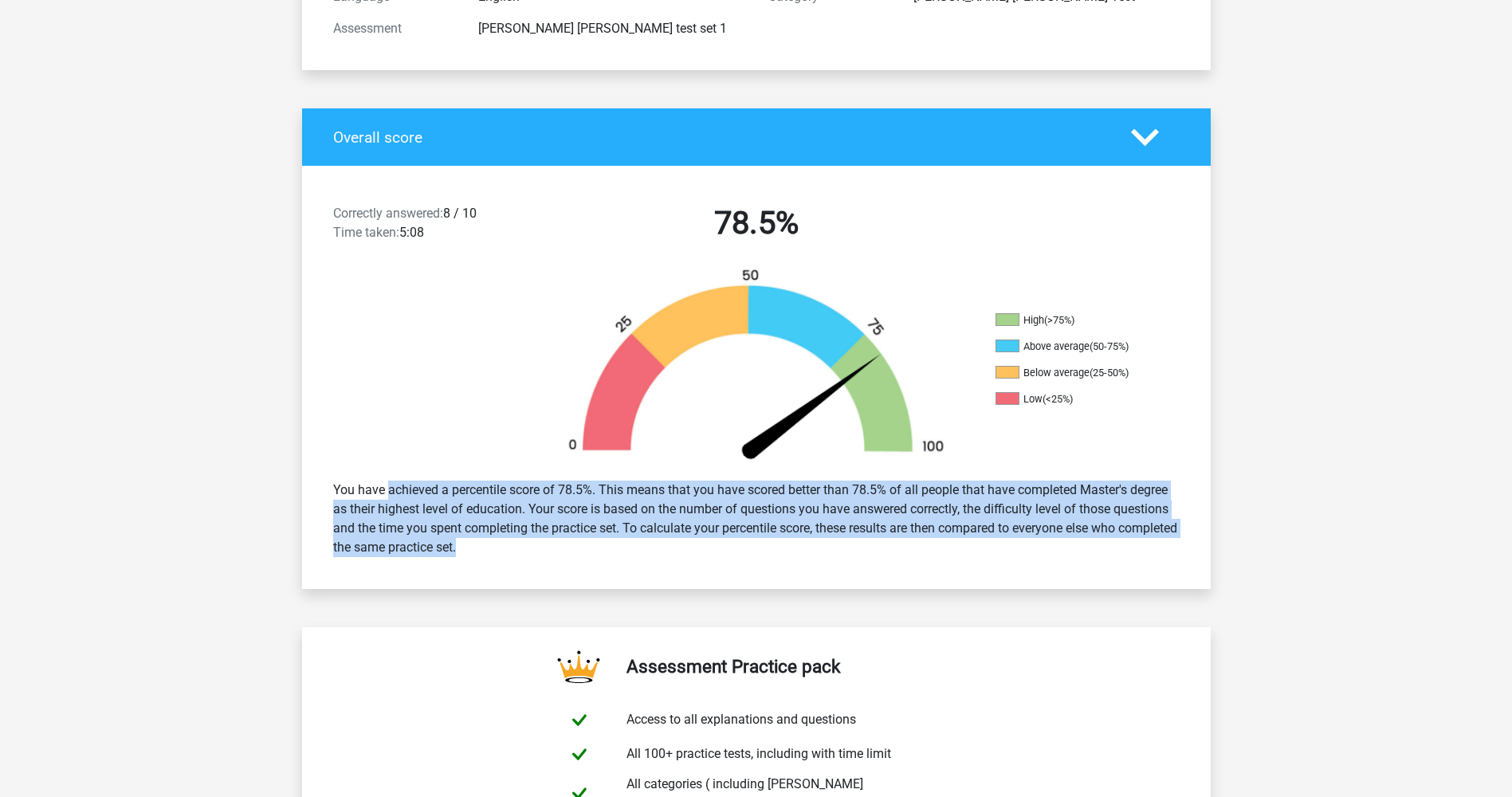
click at [1057, 509] on div "You have achieved a percentile score of 78.5%. This means that you have scored …" at bounding box center [756, 519] width 870 height 89
drag, startPoint x: 1057, startPoint y: 509, endPoint x: 1024, endPoint y: 530, distance: 39.1
click at [1024, 529] on div "You have achieved a percentile score of 78.5%. This means that you have scored …" at bounding box center [756, 519] width 870 height 89
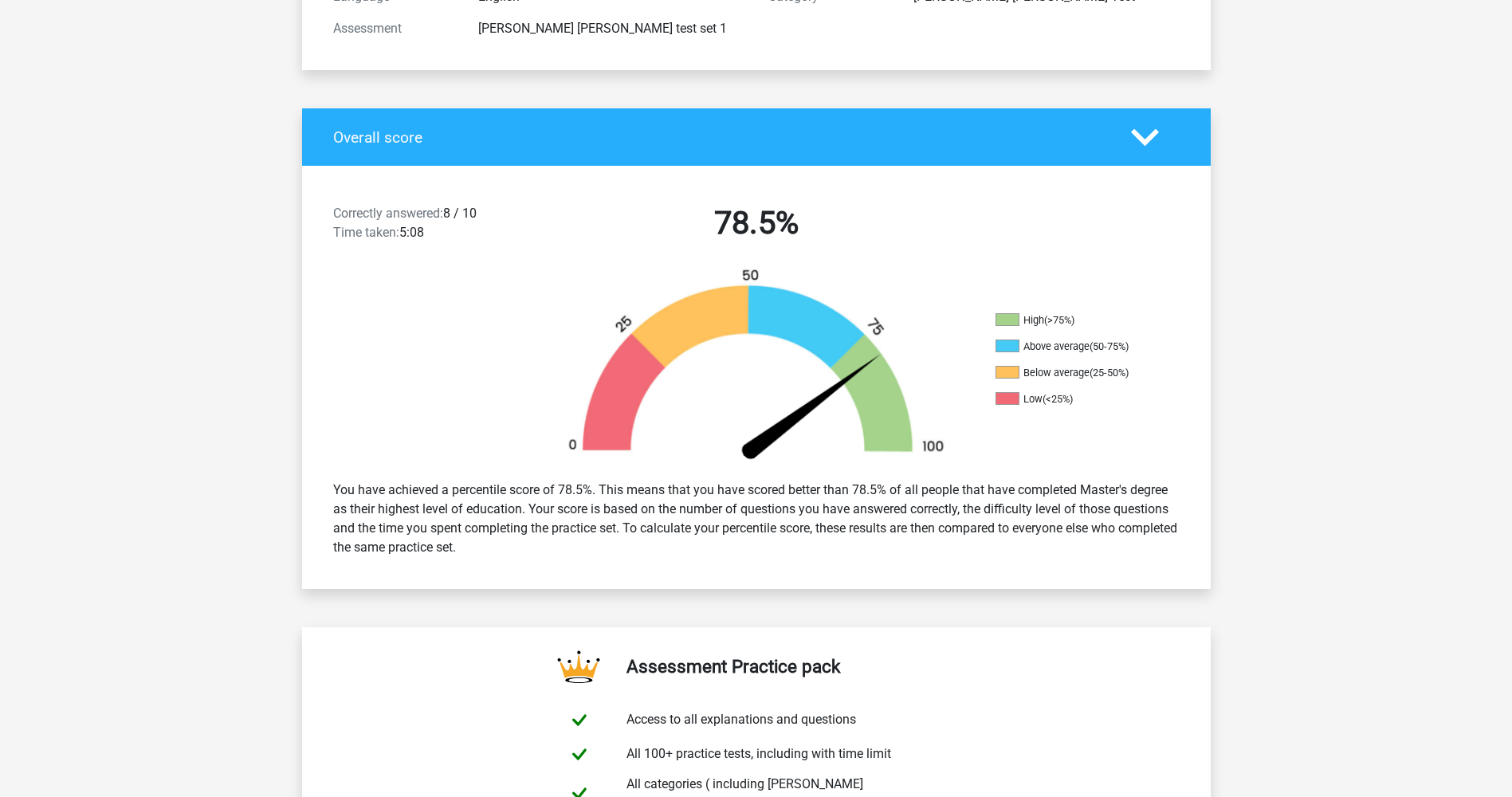
drag, startPoint x: 928, startPoint y: 557, endPoint x: 368, endPoint y: 498, distance: 563.1
click at [368, 498] on div "You have achieved a percentile score of 78.5%. This means that you have scored …" at bounding box center [756, 519] width 870 height 89
drag, startPoint x: 368, startPoint y: 498, endPoint x: 474, endPoint y: 514, distance: 107.2
click at [474, 514] on div "You have achieved a percentile score of 78.5%. This means that you have scored …" at bounding box center [756, 519] width 870 height 89
click at [481, 514] on div "You have achieved a percentile score of 78.5%. This means that you have scored …" at bounding box center [756, 519] width 870 height 89
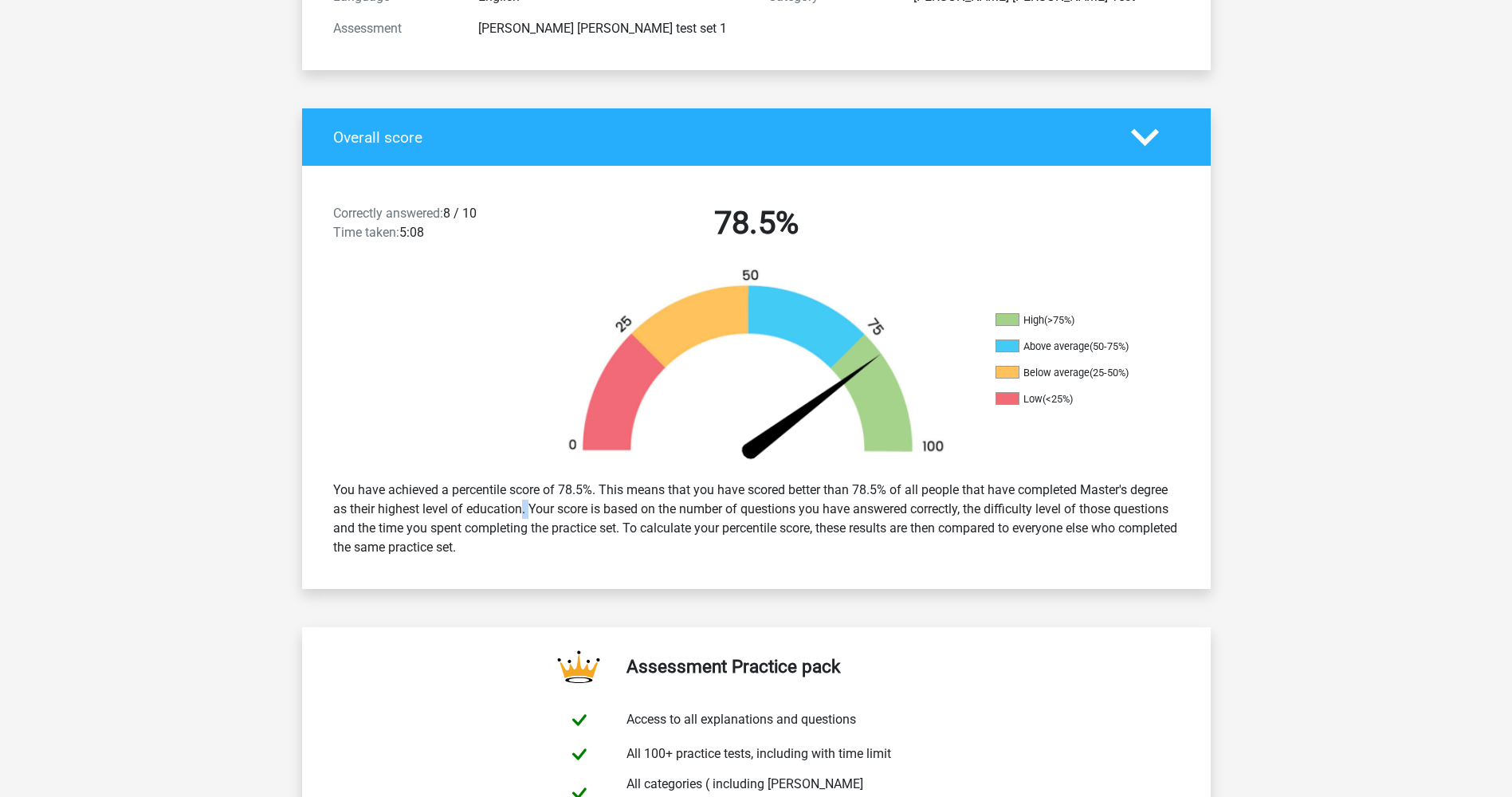
click at [481, 514] on div "You have achieved a percentile score of 78.5%. This means that you have scored …" at bounding box center [756, 519] width 870 height 89
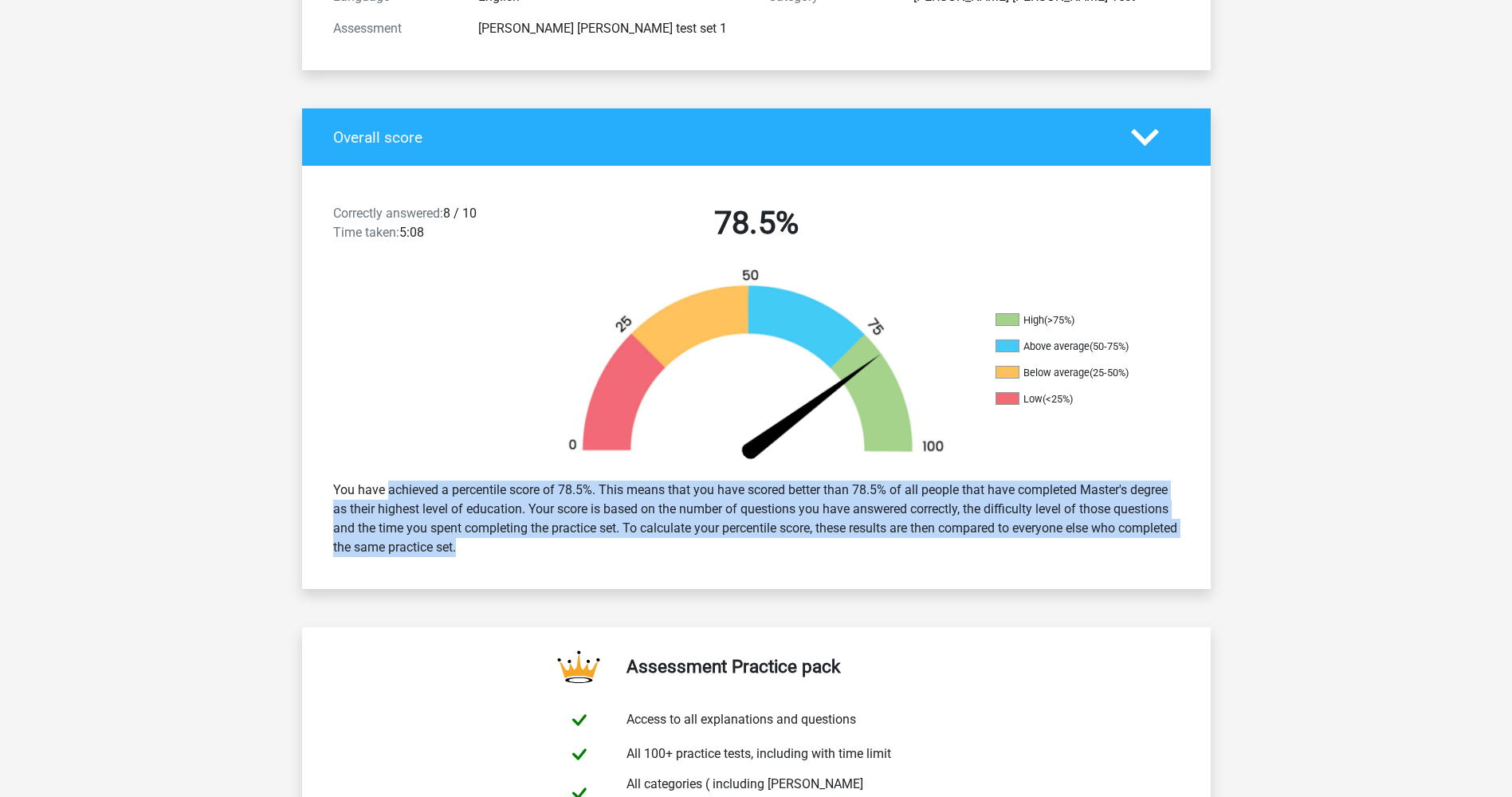
click at [485, 514] on div "You have achieved a percentile score of 78.5%. This means that you have scored …" at bounding box center [756, 519] width 870 height 89
drag, startPoint x: 485, startPoint y: 514, endPoint x: 607, endPoint y: 542, distance: 125.2
click at [601, 531] on div "You have achieved a percentile score of 78.5%. This means that you have scored …" at bounding box center [756, 519] width 870 height 89
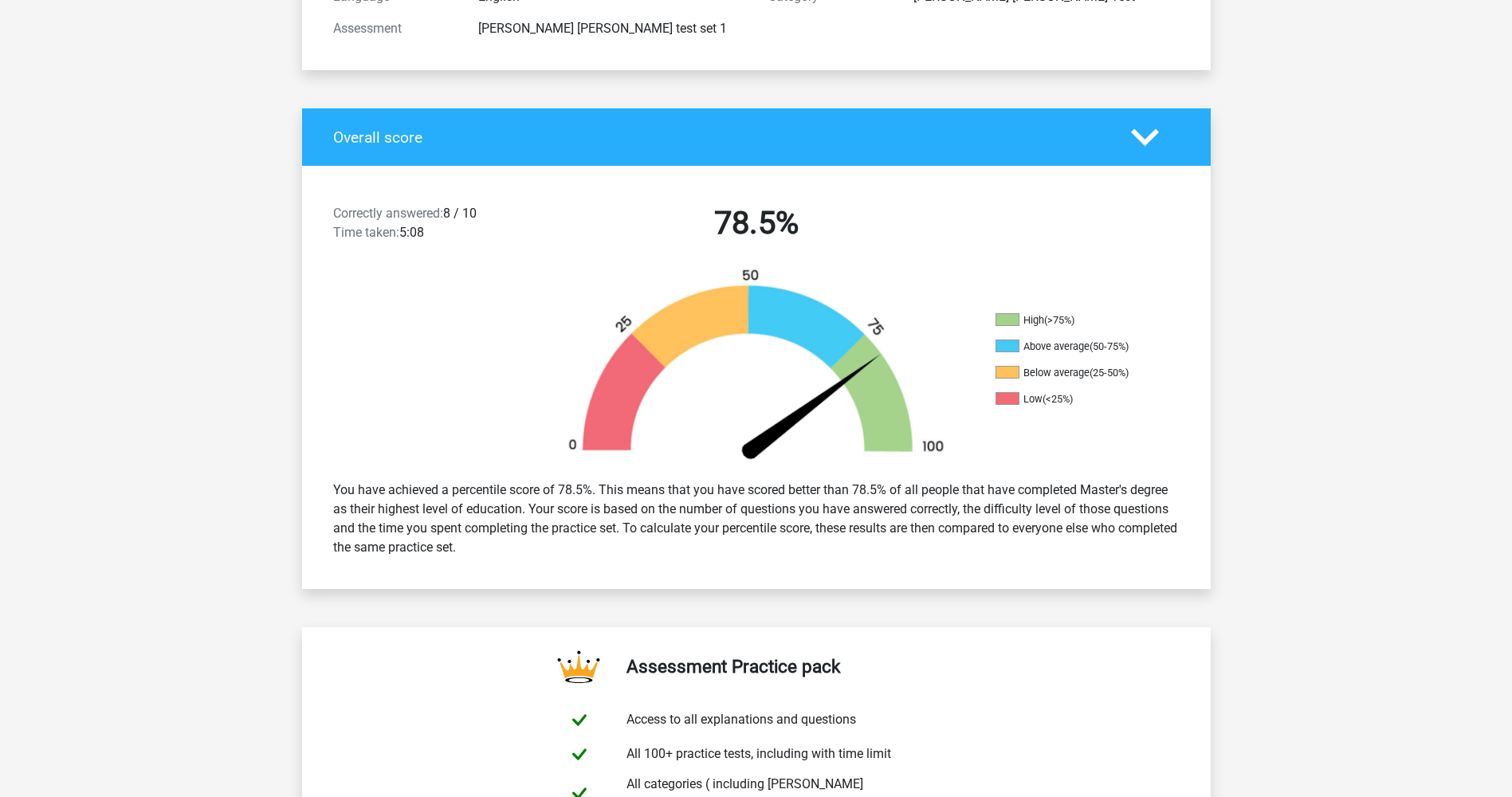
drag, startPoint x: 612, startPoint y: 548, endPoint x: 307, endPoint y: 488, distance: 310.8
click at [307, 488] on div "You have achieved a percentile score of 78.5%. This means that you have scored …" at bounding box center [756, 519] width 909 height 102
drag, startPoint x: 307, startPoint y: 488, endPoint x: 470, endPoint y: 511, distance: 164.6
click at [470, 511] on div "You have achieved a percentile score of 78.5%. This means that you have scored …" at bounding box center [756, 519] width 870 height 89
click at [470, 511] on div "You have achieved a percentile score of 78.5%. This means that you have scored …" at bounding box center [756, 519] width 870 height 89
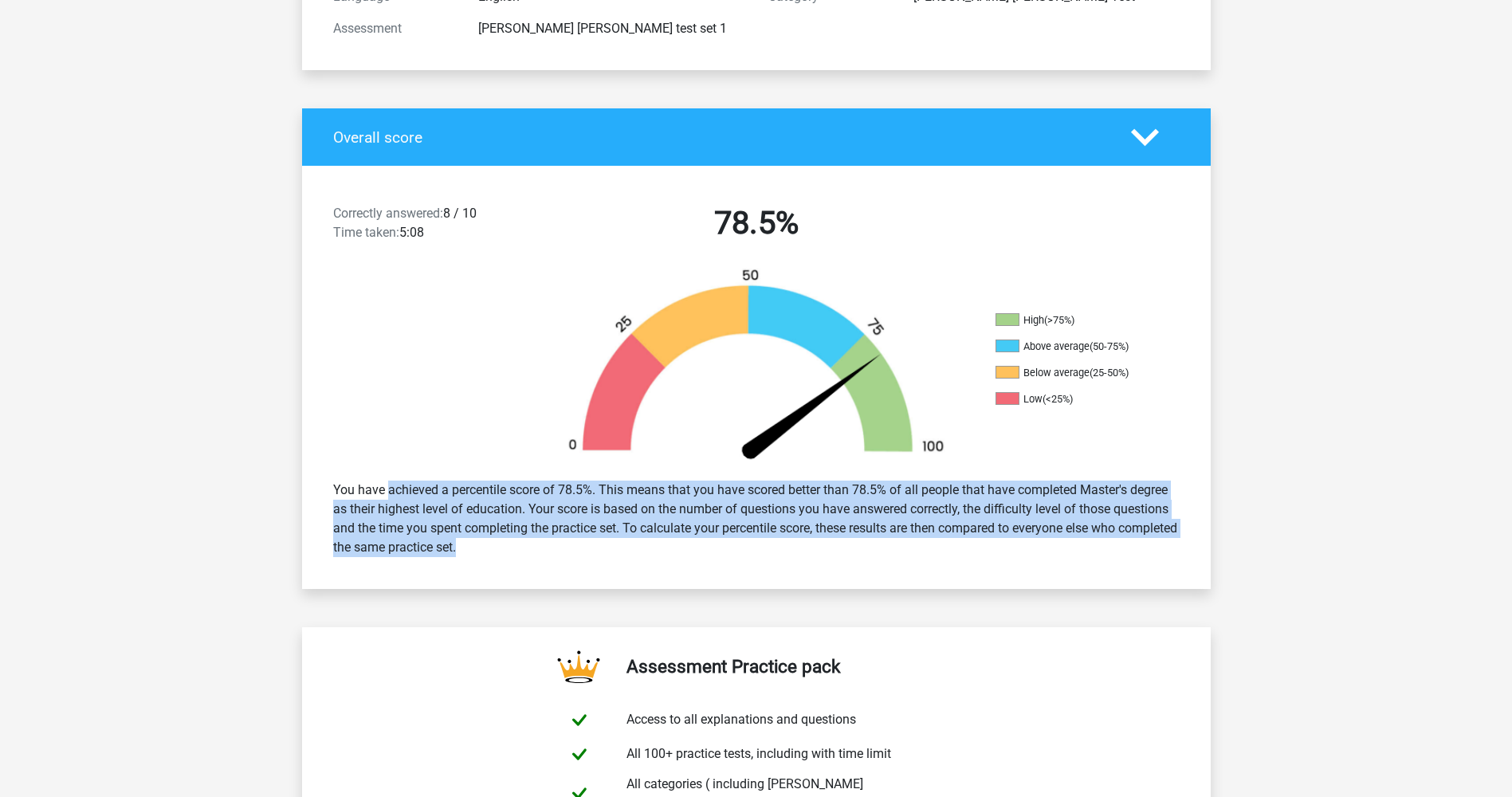
drag, startPoint x: 470, startPoint y: 511, endPoint x: 480, endPoint y: 511, distance: 10.0
click at [480, 511] on div "You have achieved a percentile score of 78.5%. This means that you have scored …" at bounding box center [756, 519] width 870 height 89
drag, startPoint x: 480, startPoint y: 511, endPoint x: 748, endPoint y: 519, distance: 268.1
click at [608, 519] on div "You have achieved a percentile score of 78.5%. This means that you have scored …" at bounding box center [756, 519] width 870 height 89
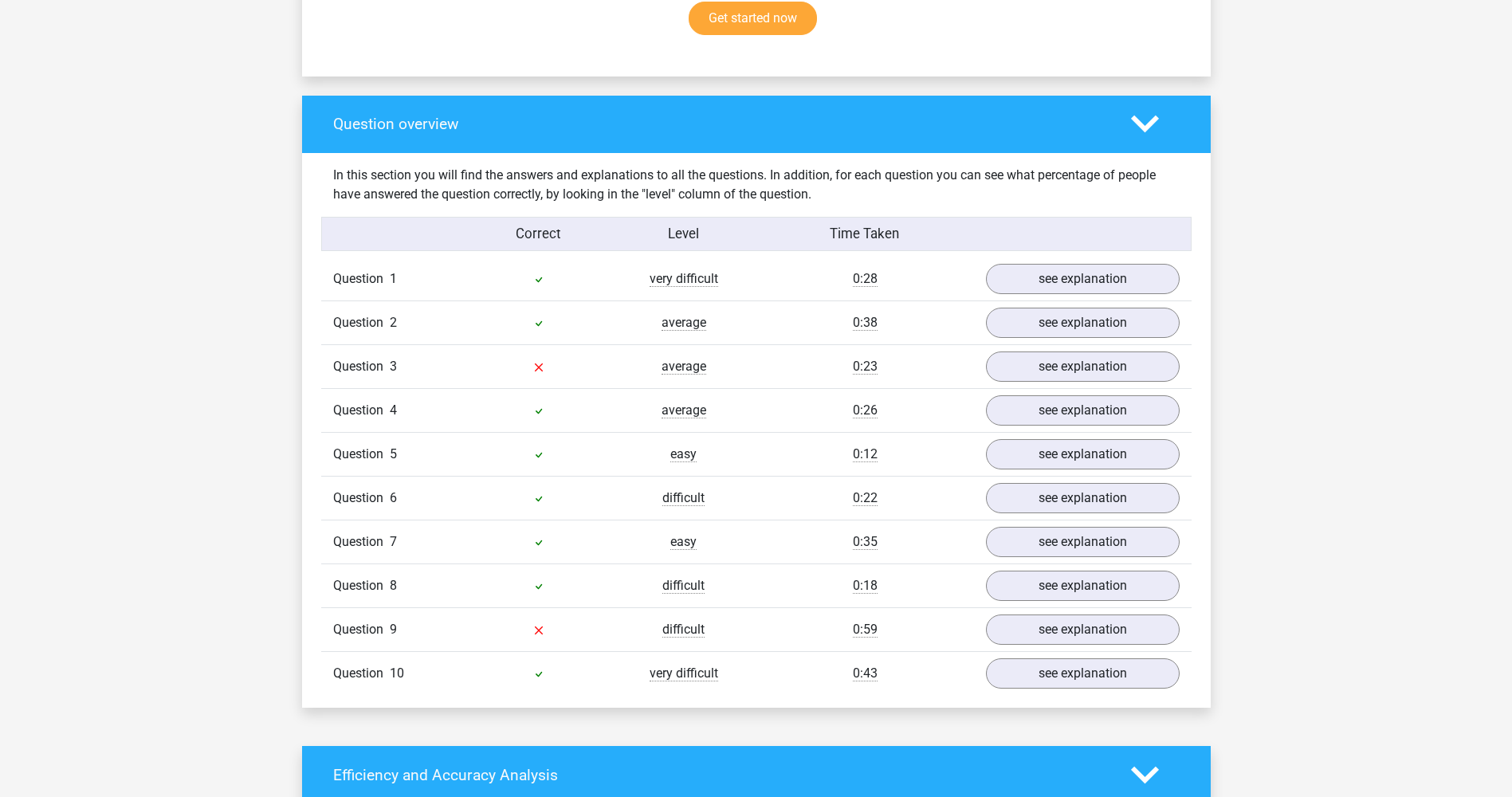
scroll to position [1115, 0]
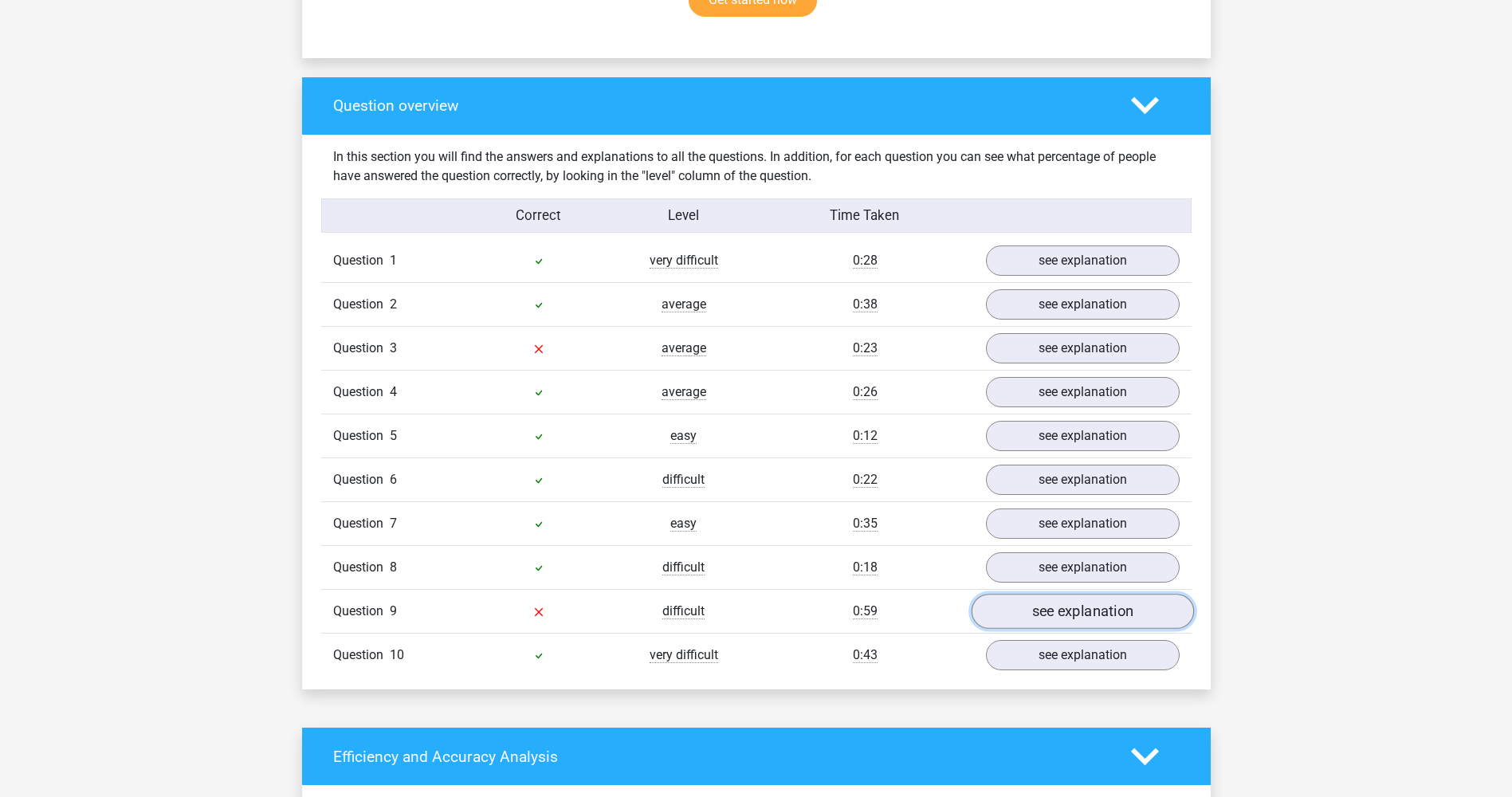
click at [1088, 605] on link "see explanation" at bounding box center [1082, 610] width 222 height 35
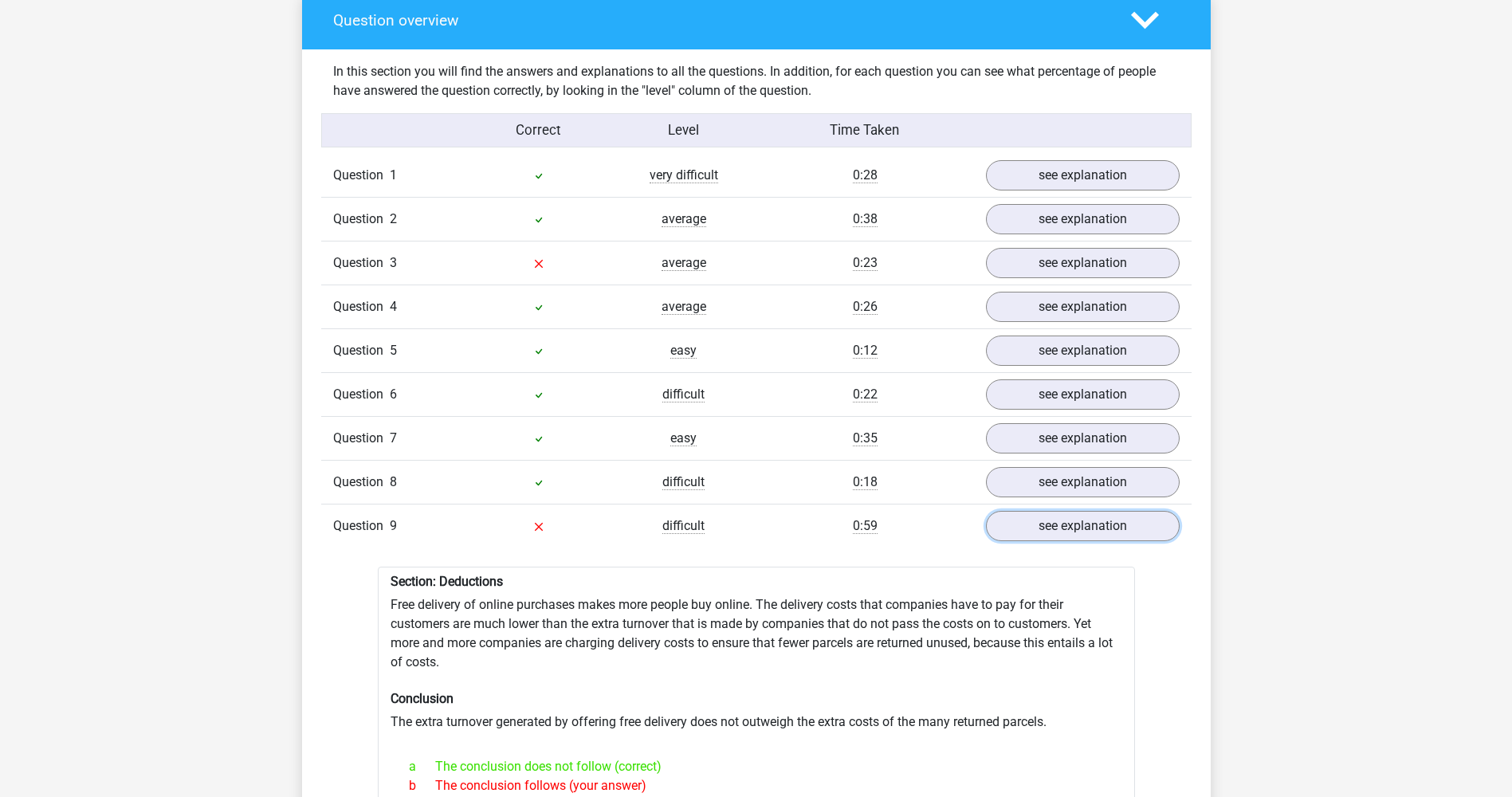
scroll to position [1196, 0]
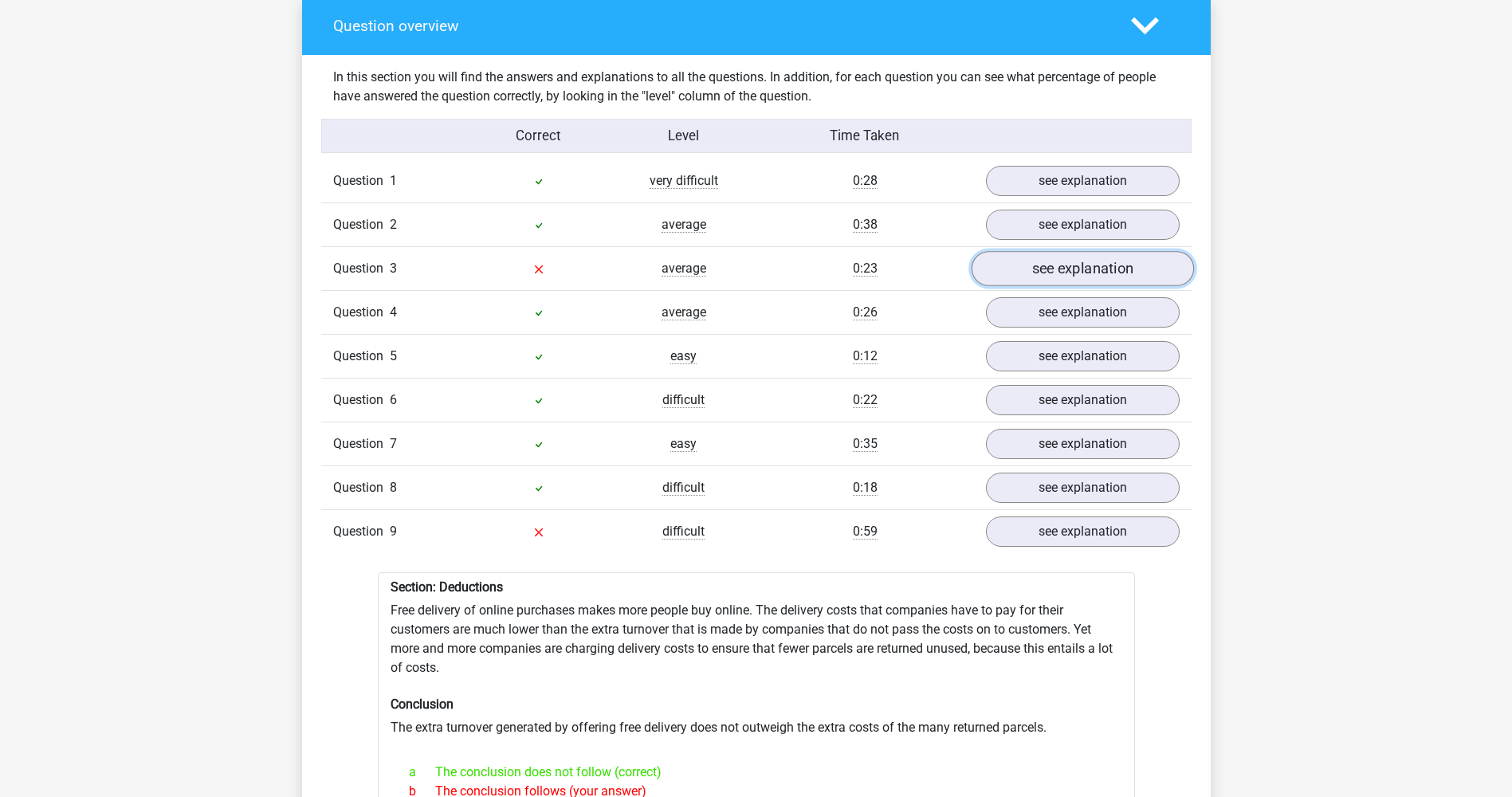
click at [1094, 254] on link "see explanation" at bounding box center [1082, 268] width 222 height 35
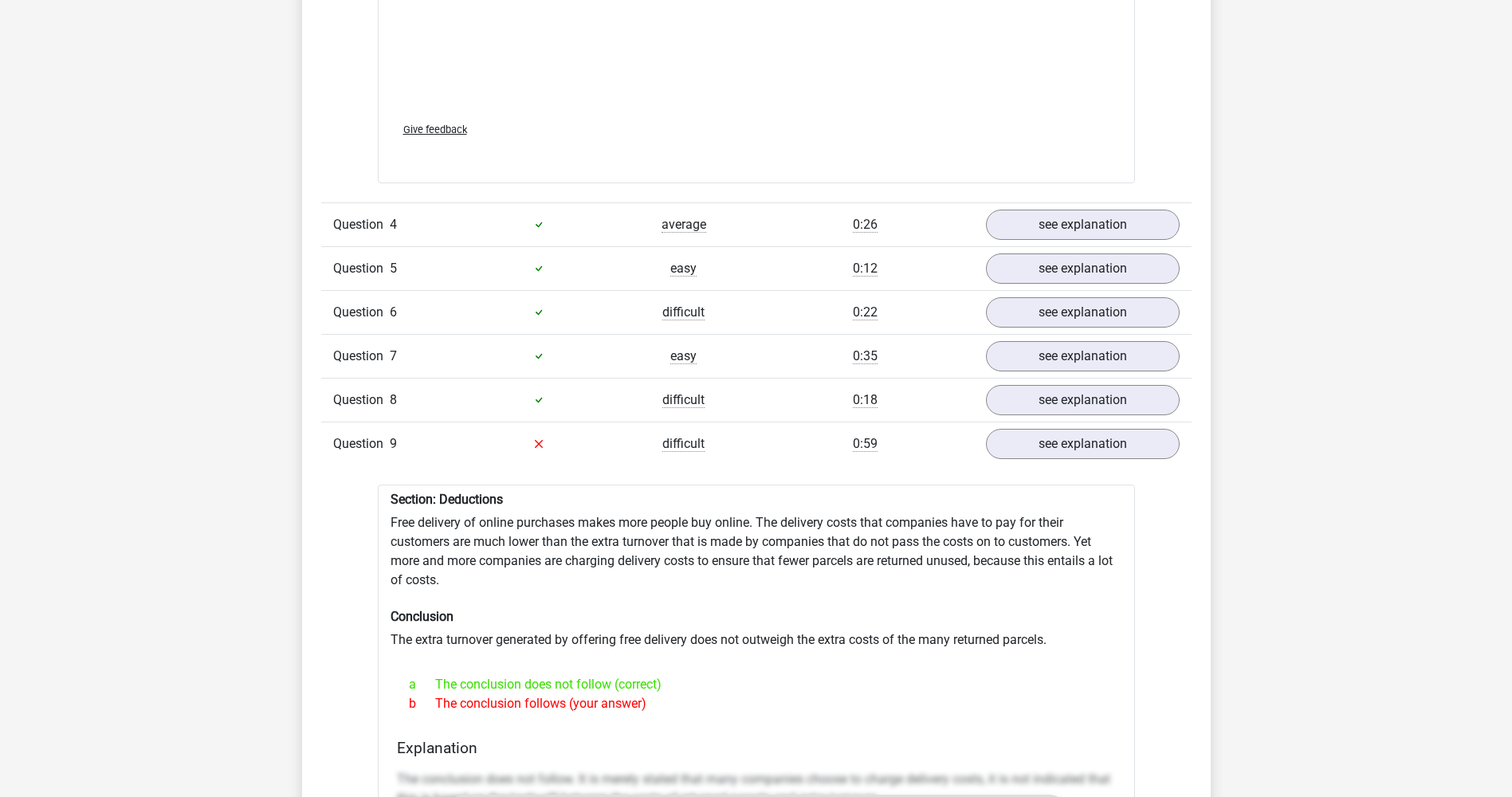
scroll to position [2310, 0]
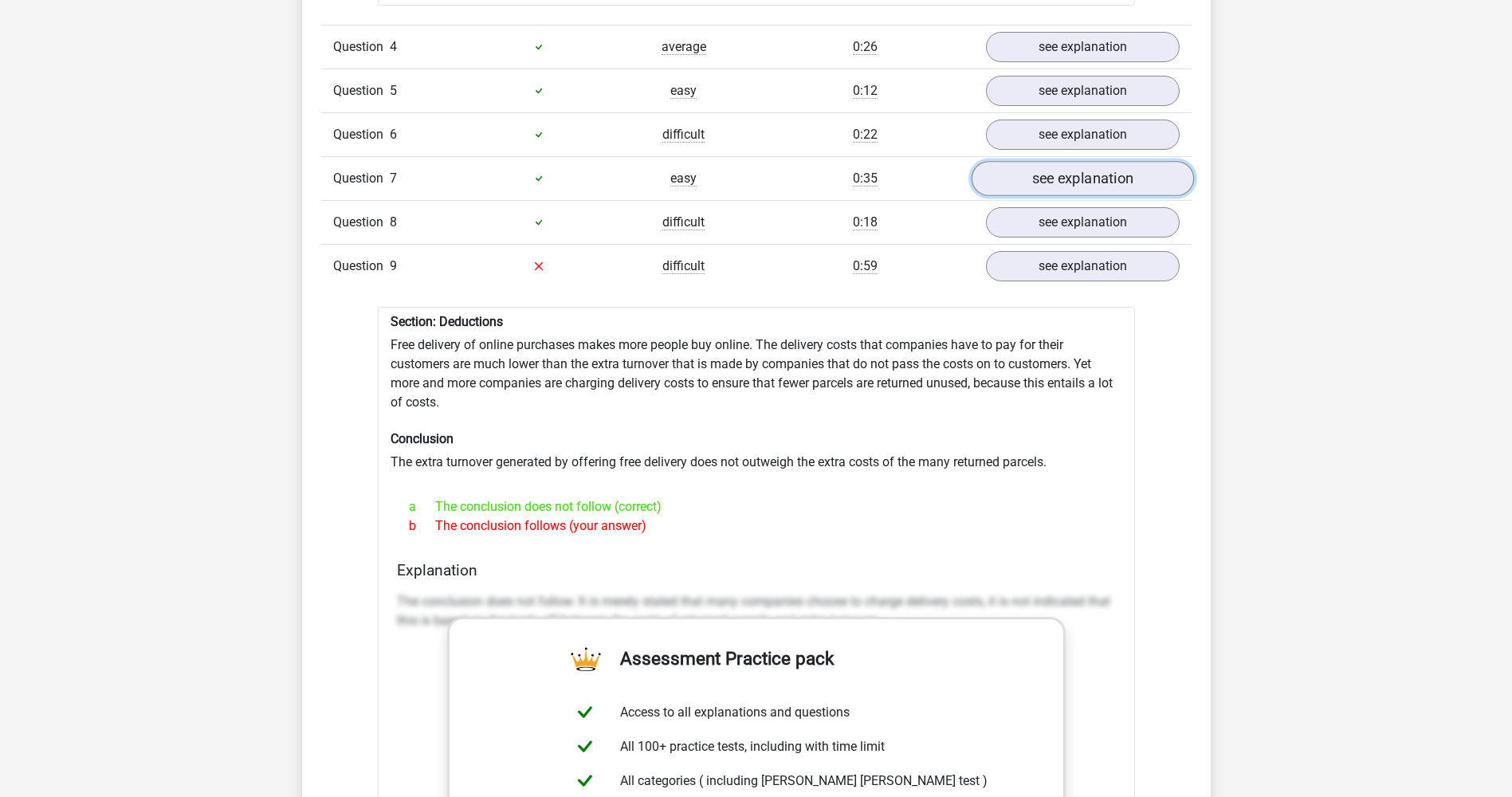
click at [1104, 161] on link "see explanation" at bounding box center [1082, 178] width 222 height 35
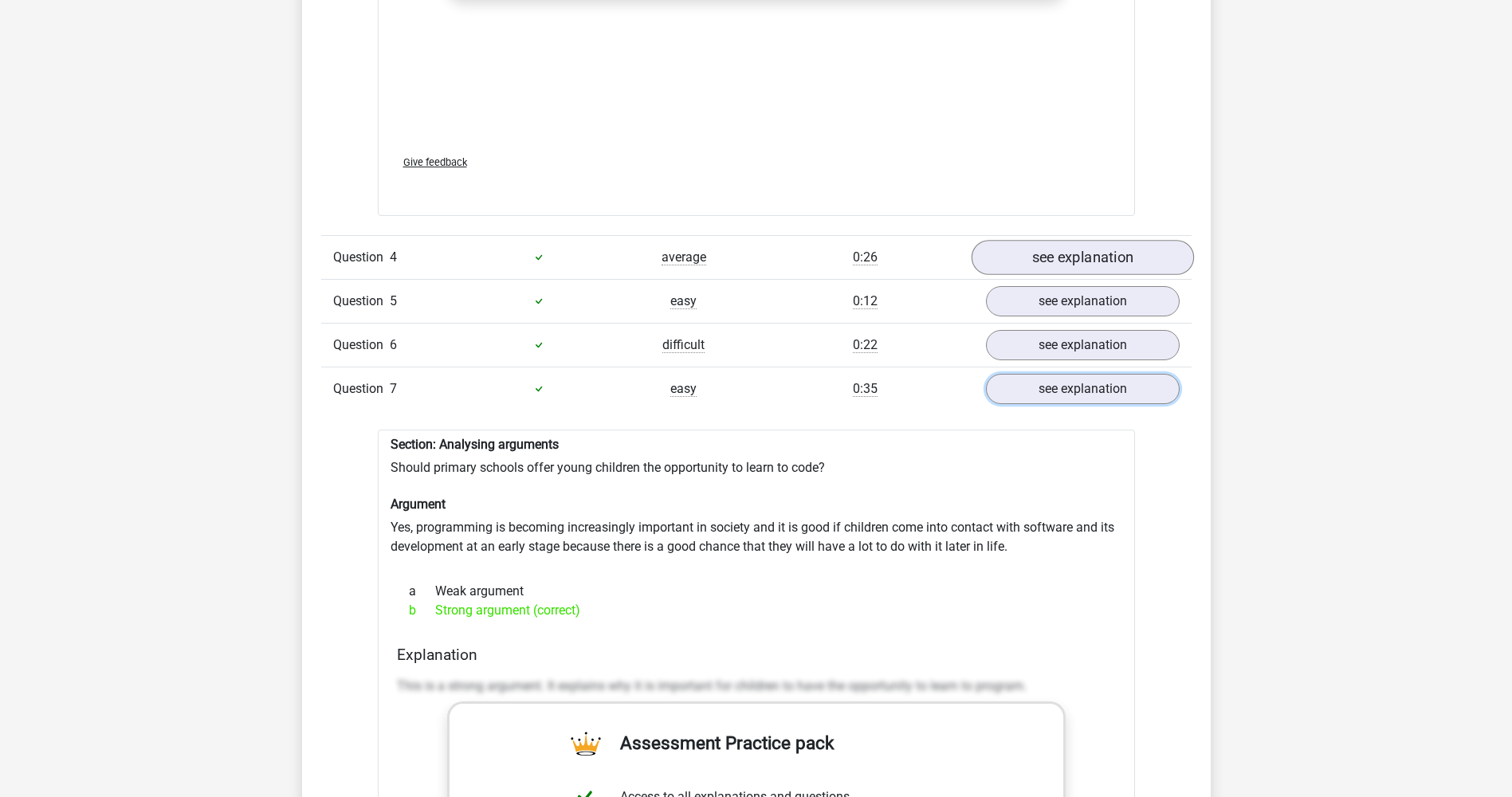
scroll to position [2072, 0]
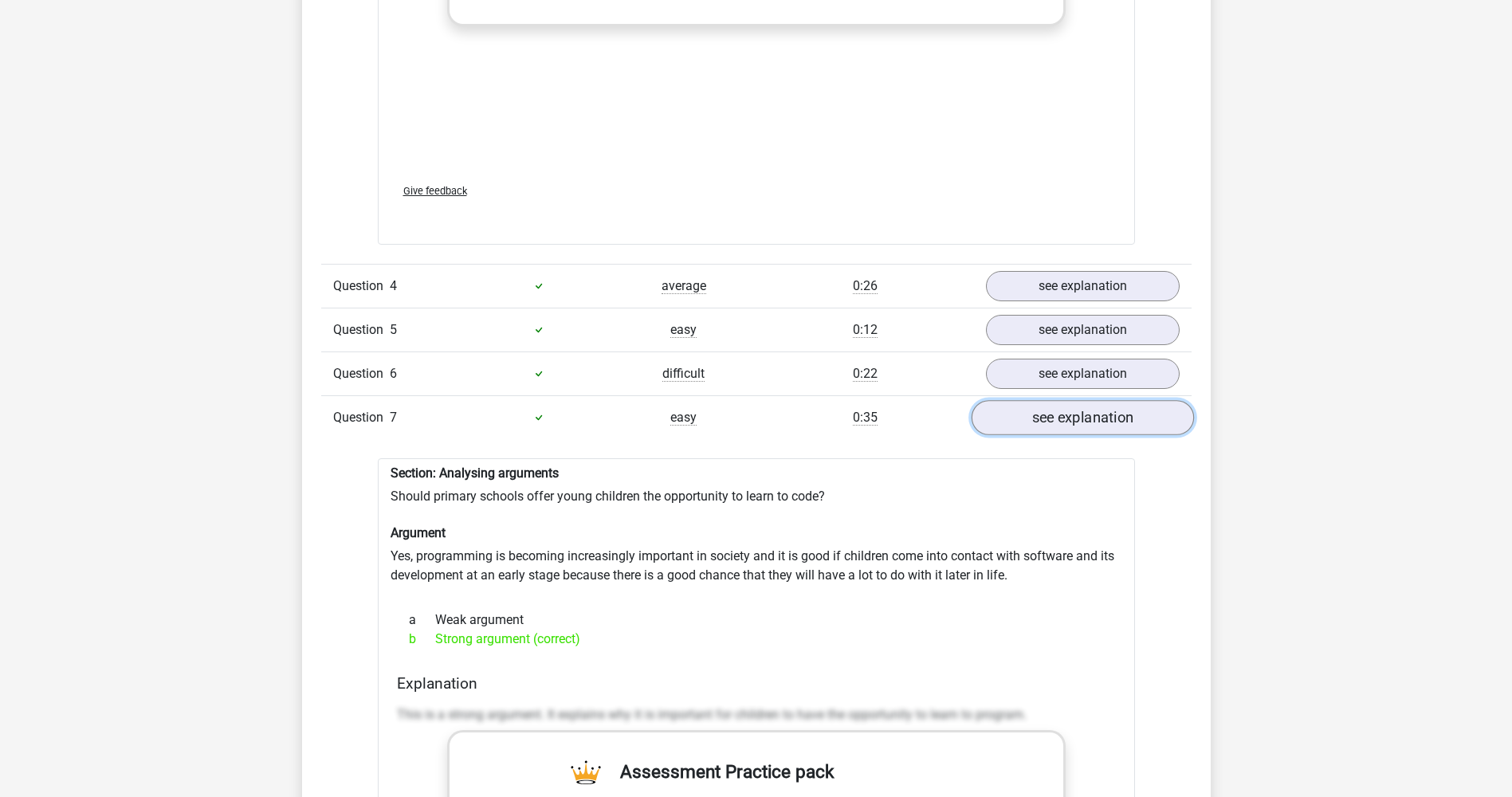
click at [1096, 411] on link "see explanation" at bounding box center [1082, 417] width 222 height 35
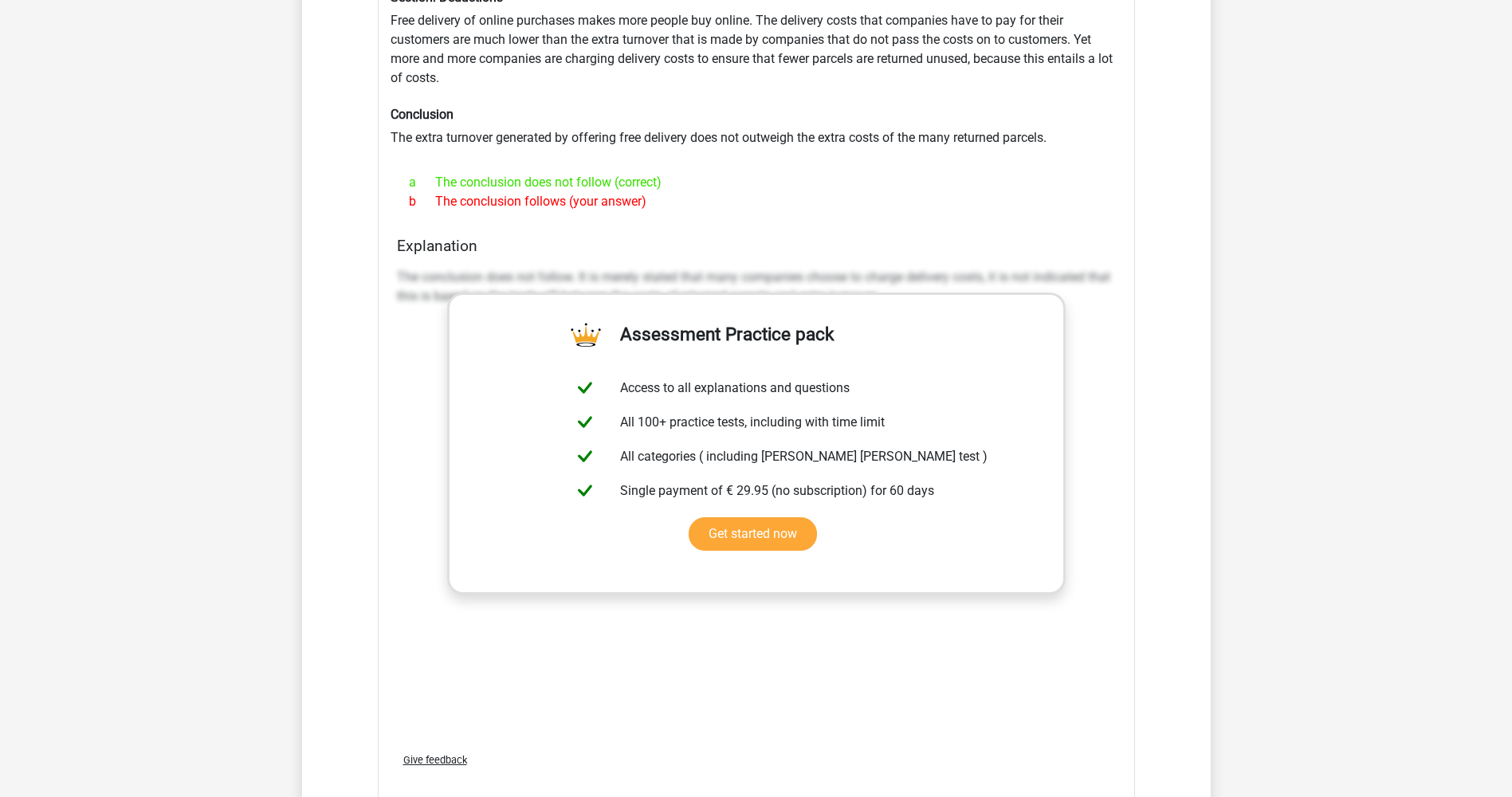
scroll to position [3028, 0]
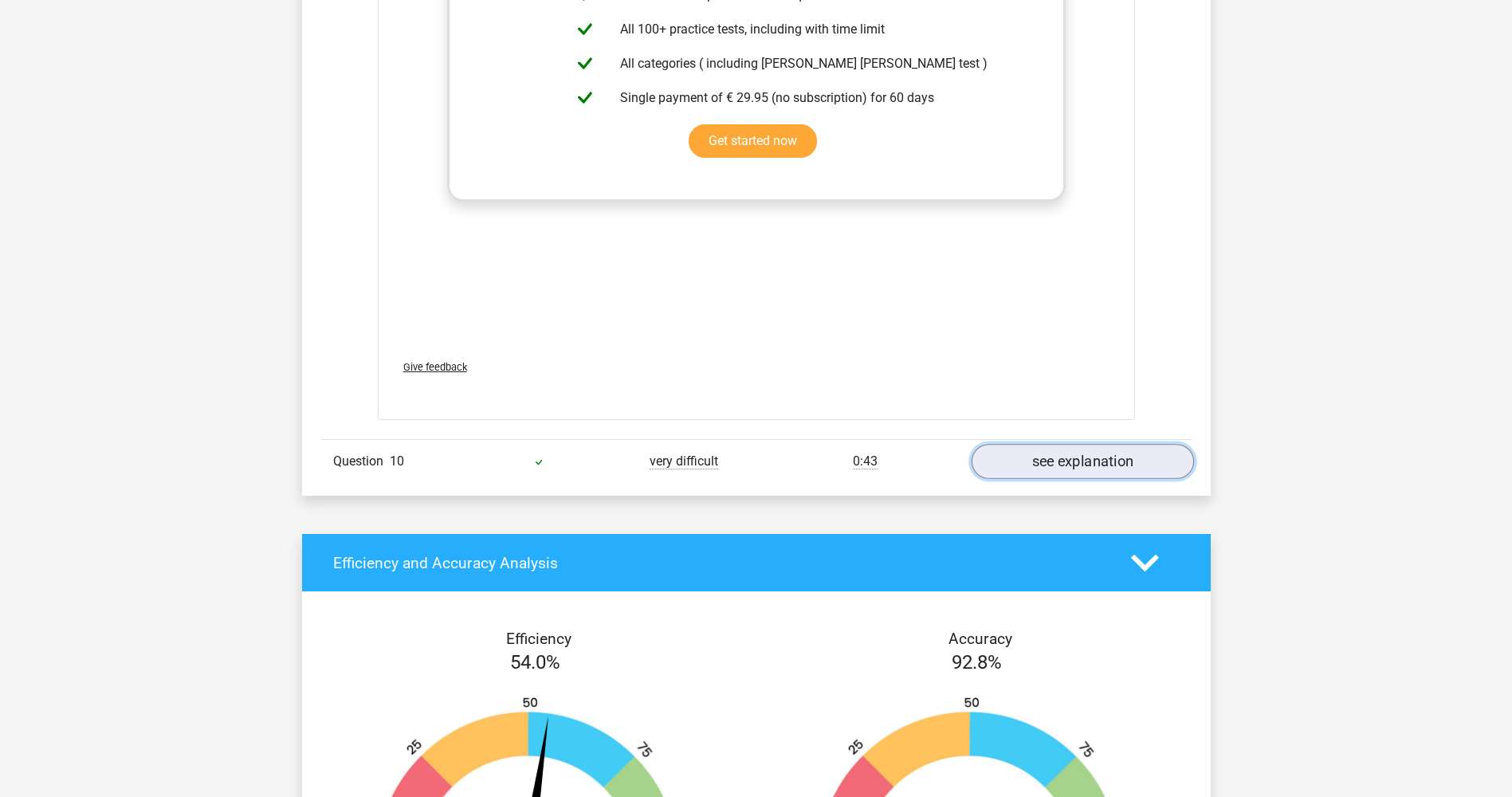
click at [1098, 460] on link "see explanation" at bounding box center [1082, 461] width 222 height 35
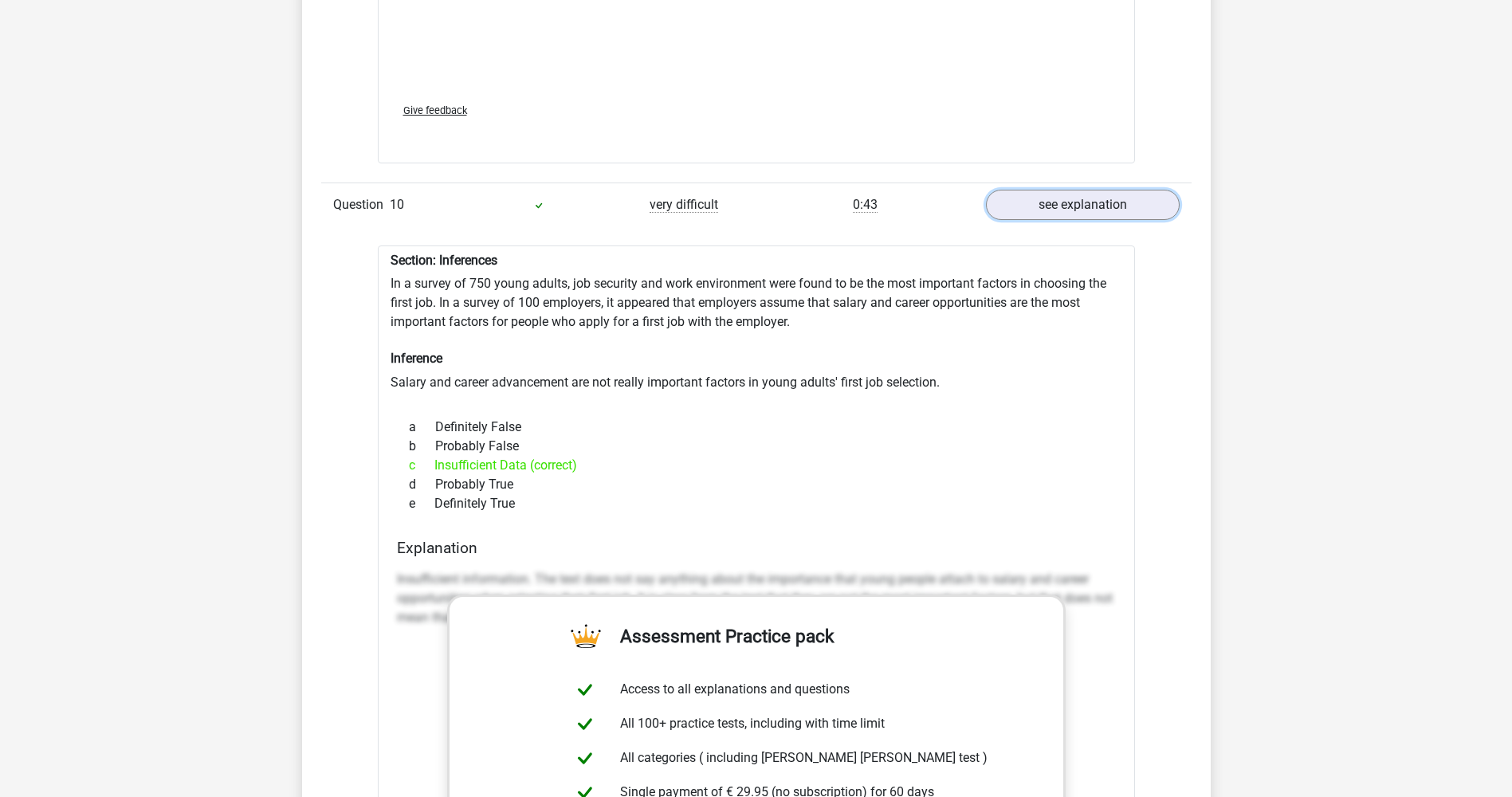
scroll to position [3266, 0]
